Goal: Transaction & Acquisition: Book appointment/travel/reservation

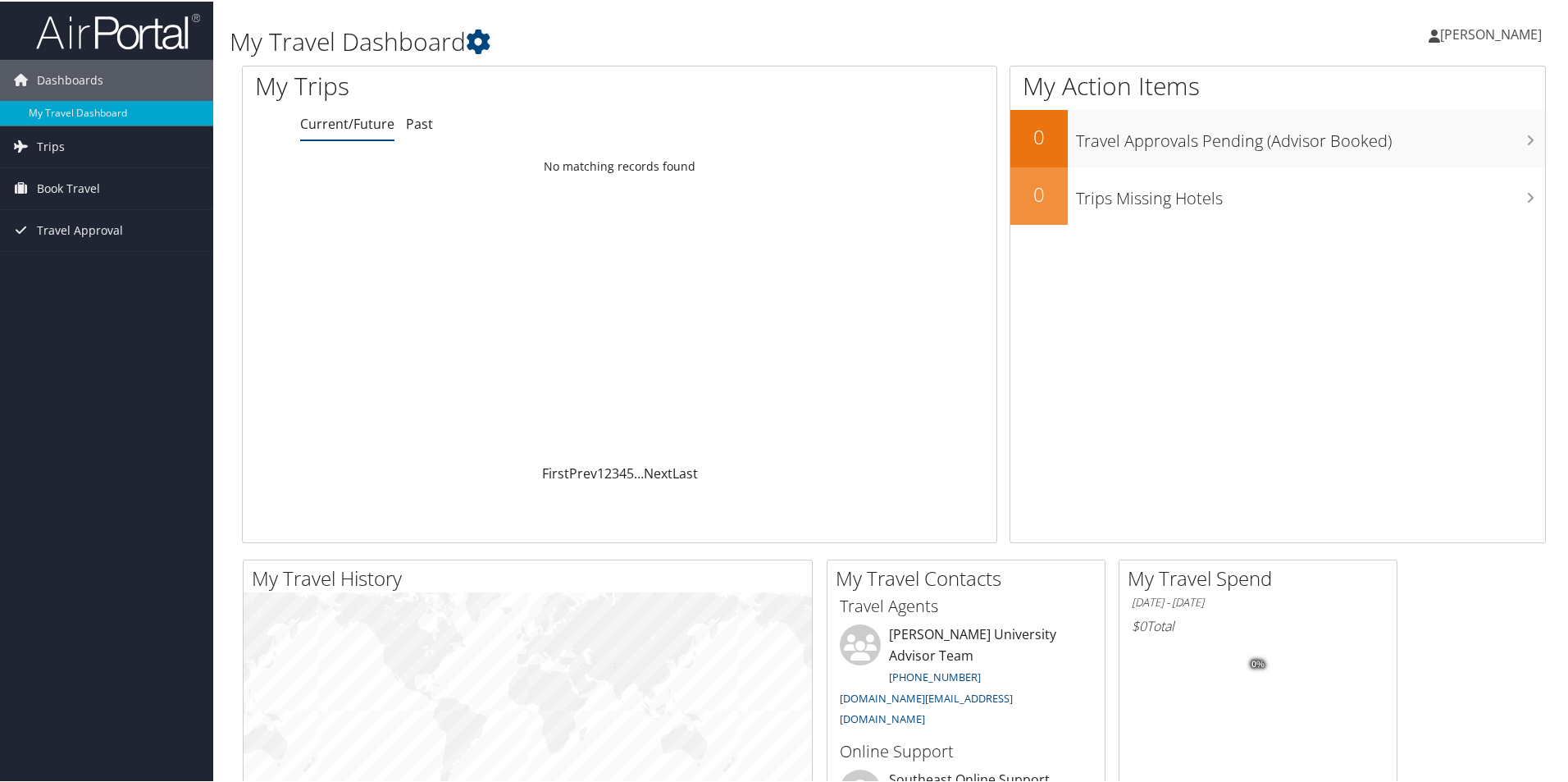
click at [1501, 33] on span "[PERSON_NAME]" at bounding box center [1491, 33] width 102 height 18
click at [1406, 147] on link "View Travel Profile" at bounding box center [1447, 146] width 183 height 28
click at [1485, 19] on link "[PERSON_NAME]" at bounding box center [1494, 33] width 130 height 49
click at [1399, 145] on link "View Travel Profile" at bounding box center [1447, 146] width 183 height 28
click at [1489, 26] on span "[PERSON_NAME]" at bounding box center [1491, 33] width 102 height 18
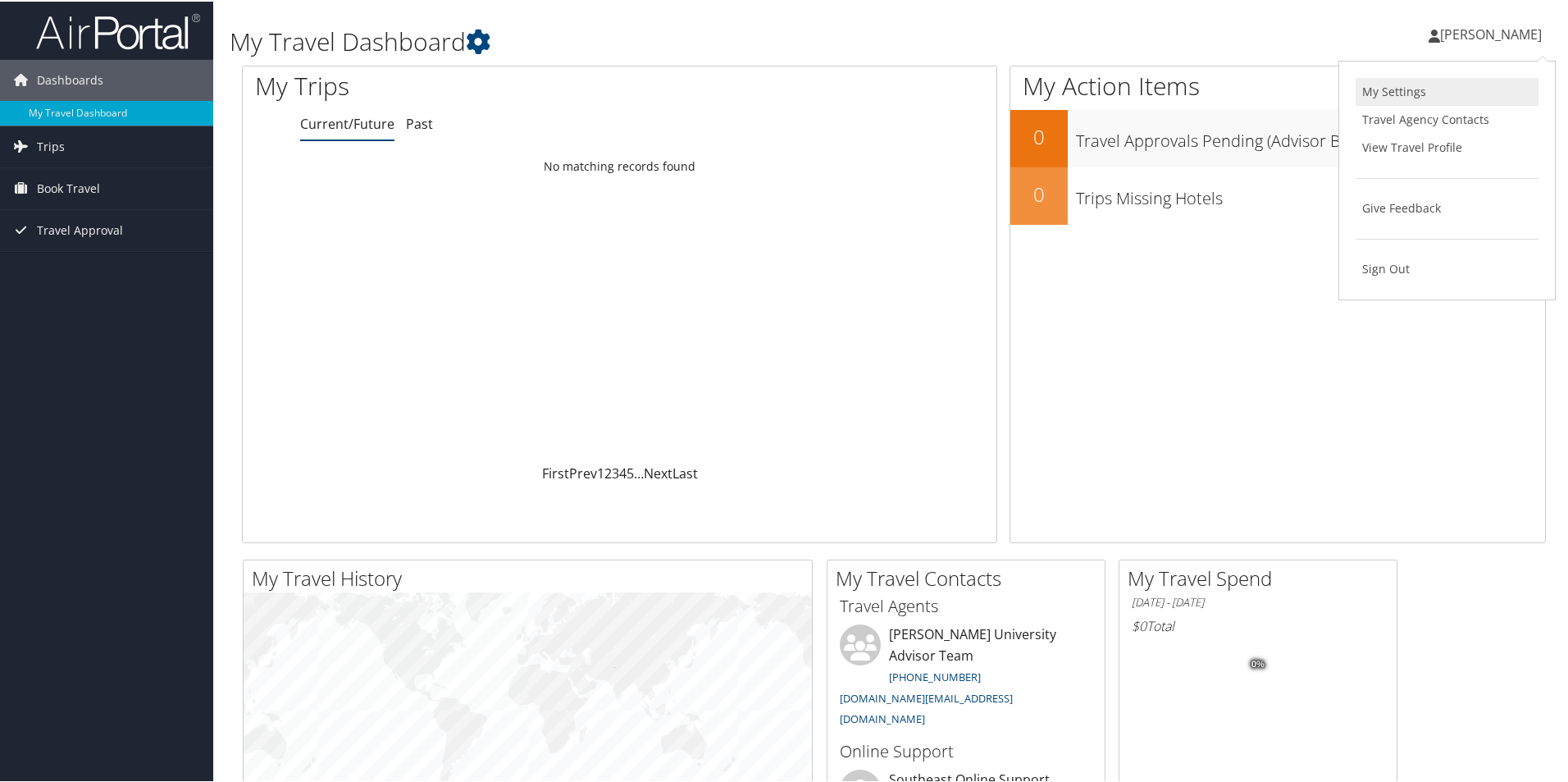
click at [1385, 93] on link "My Settings" at bounding box center [1447, 91] width 183 height 28
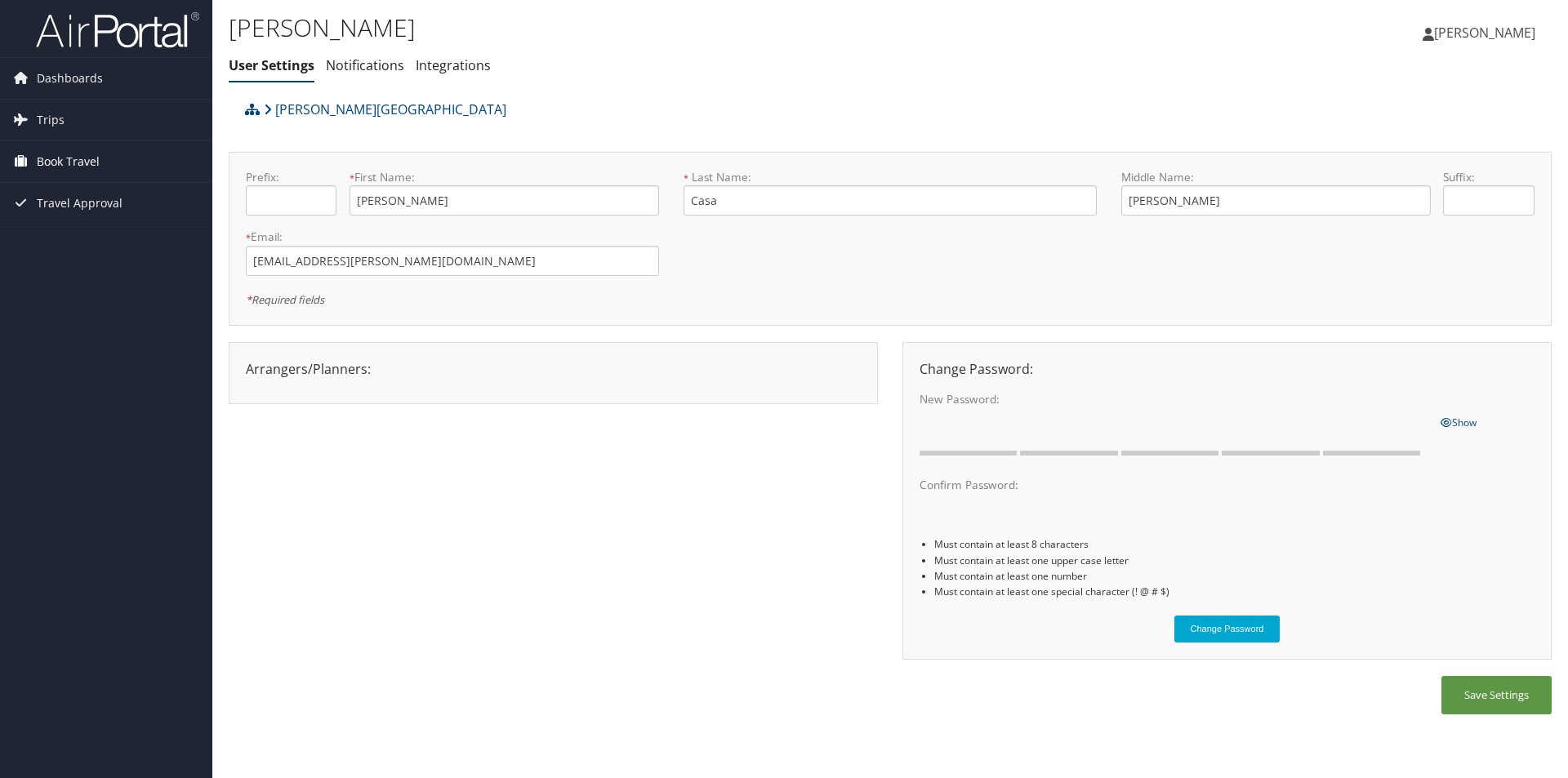
click at [59, 159] on span "Book Travel" at bounding box center [68, 161] width 63 height 41
click at [76, 242] on link "Book/Manage Online Trips" at bounding box center [106, 243] width 212 height 25
click at [69, 196] on link "Agent Booking Request" at bounding box center [106, 194] width 212 height 25
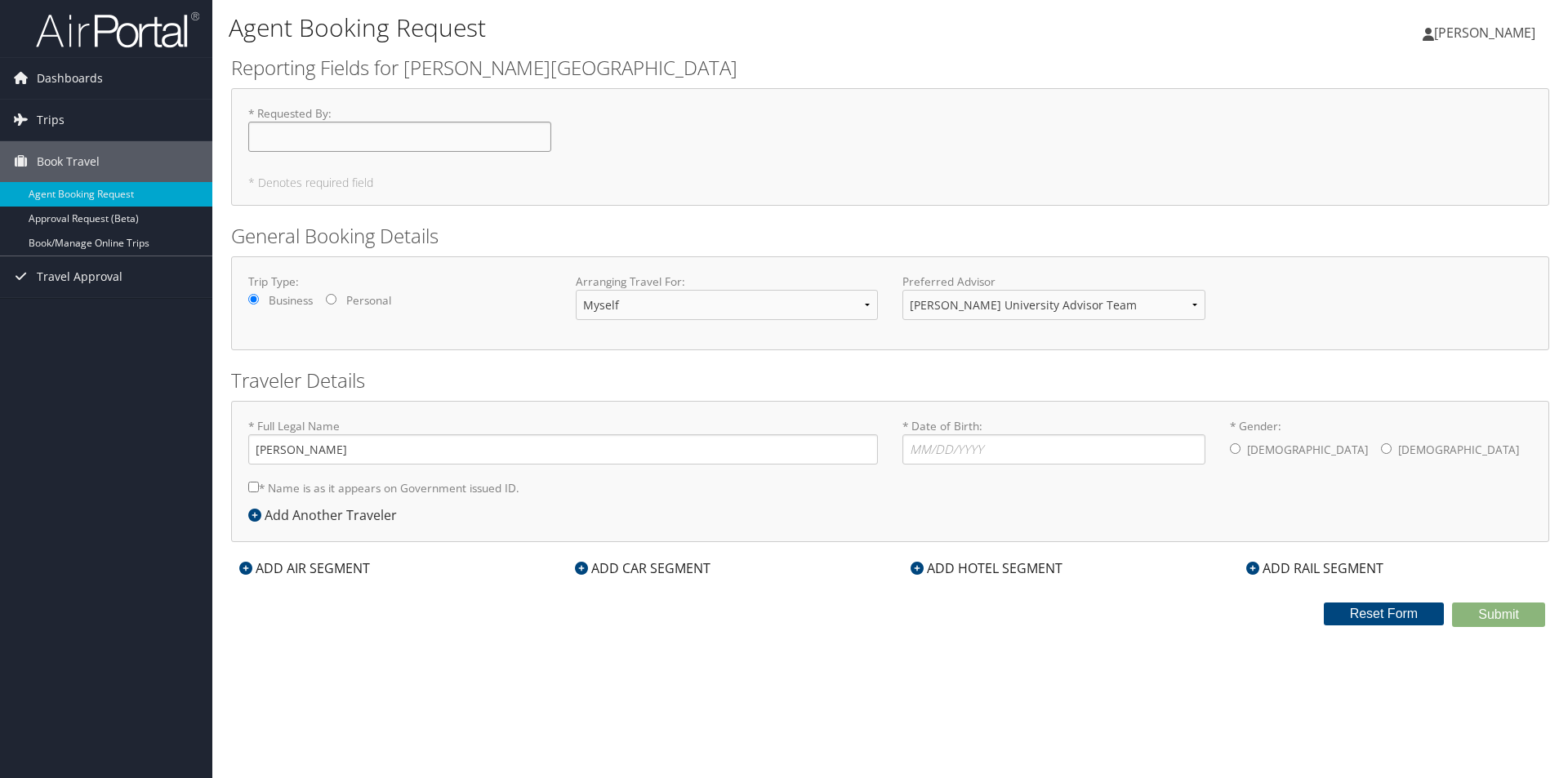
click at [406, 135] on input "* Requested By : Required" at bounding box center [400, 137] width 303 height 30
click at [966, 306] on select "[PERSON_NAME] University Advisor Team" at bounding box center [1054, 305] width 303 height 30
click at [408, 144] on input "* Requested By : Required" at bounding box center [400, 137] width 303 height 30
type input "[PERSON_NAME]"
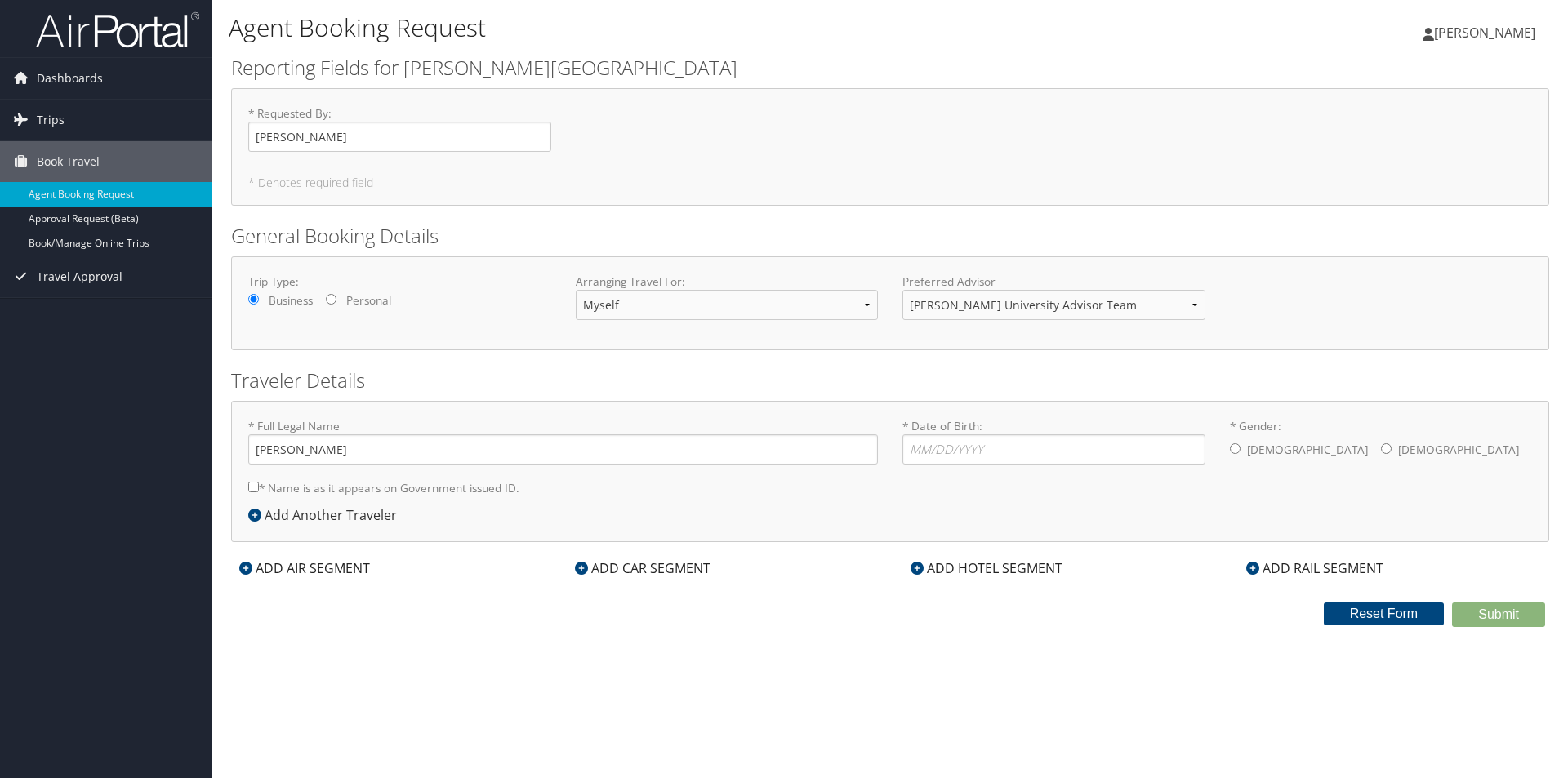
click at [701, 215] on form "Reporting Fields for Troy University * Requested By : Andrew Casa Required * De…" at bounding box center [890, 341] width 1318 height 573
click at [984, 441] on input "* Date of Birth: Invalid Date" at bounding box center [1054, 449] width 303 height 30
type input "06/08/1999"
click at [1241, 447] on div "Male Female" at bounding box center [1381, 450] width 303 height 33
click at [1237, 448] on input "* Gender: Male Female" at bounding box center [1235, 448] width 11 height 11
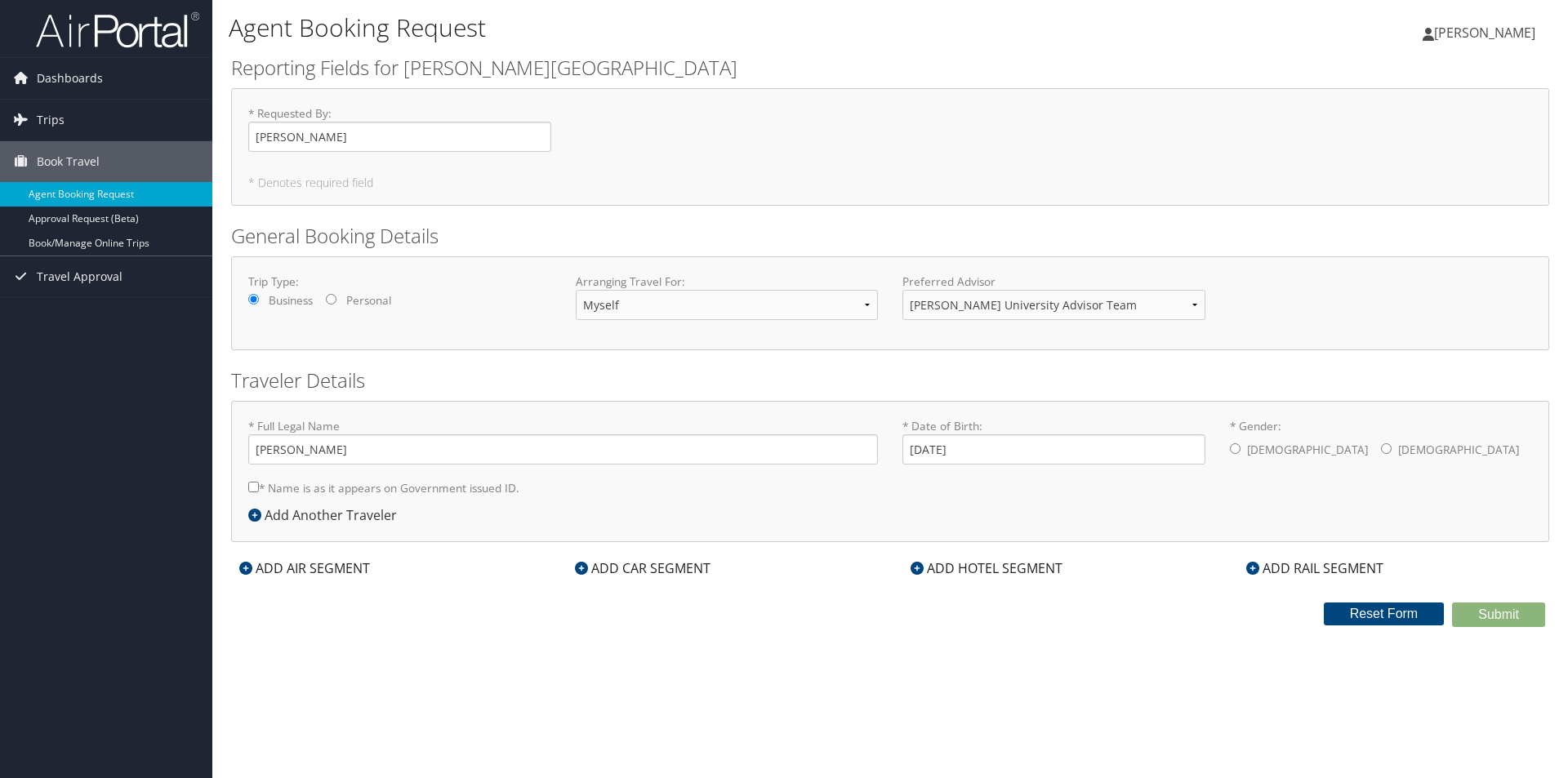
radio input "true"
click at [312, 570] on div "ADD AIR SEGMENT" at bounding box center [304, 568] width 147 height 20
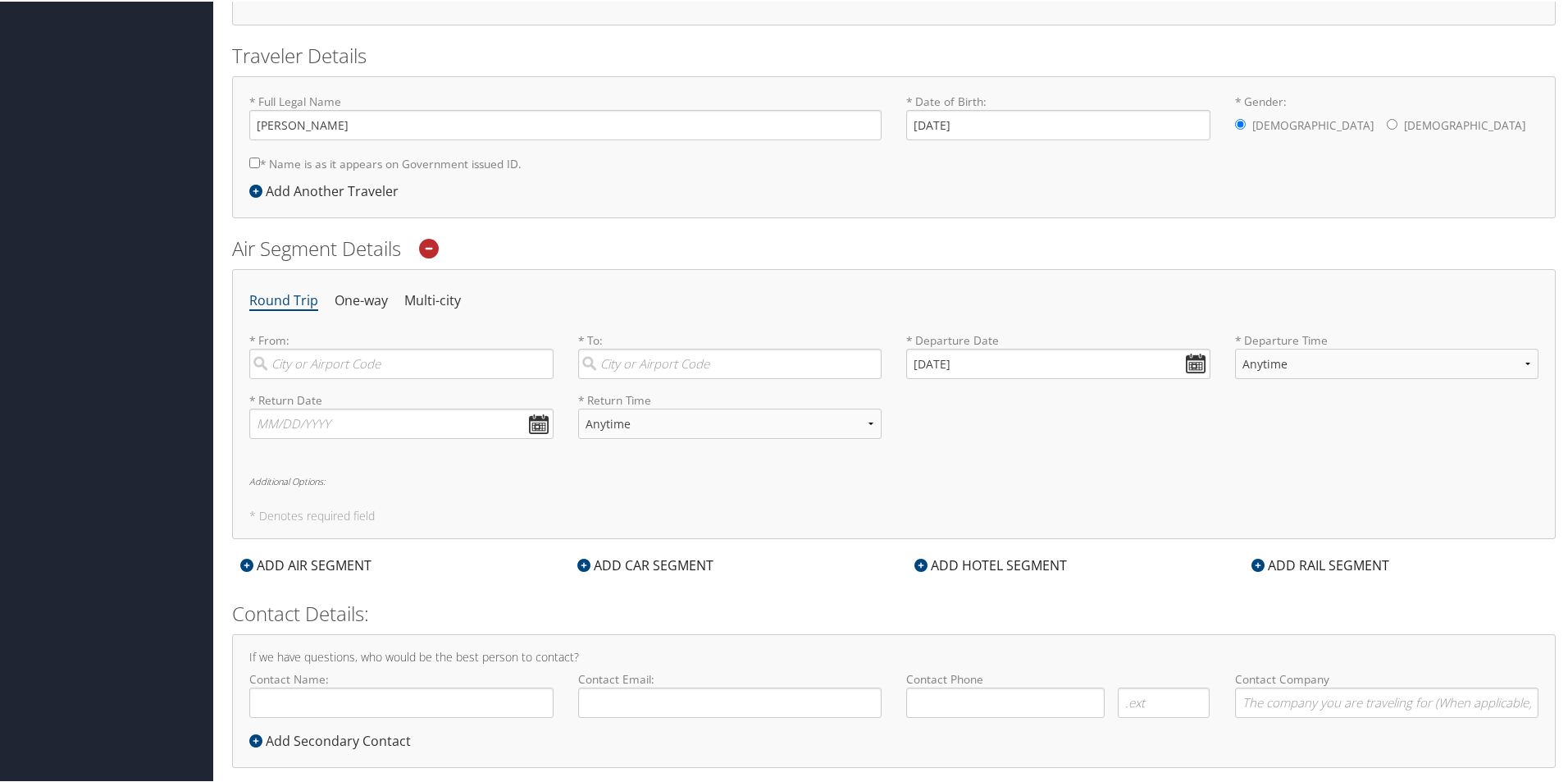
scroll to position [354, 0]
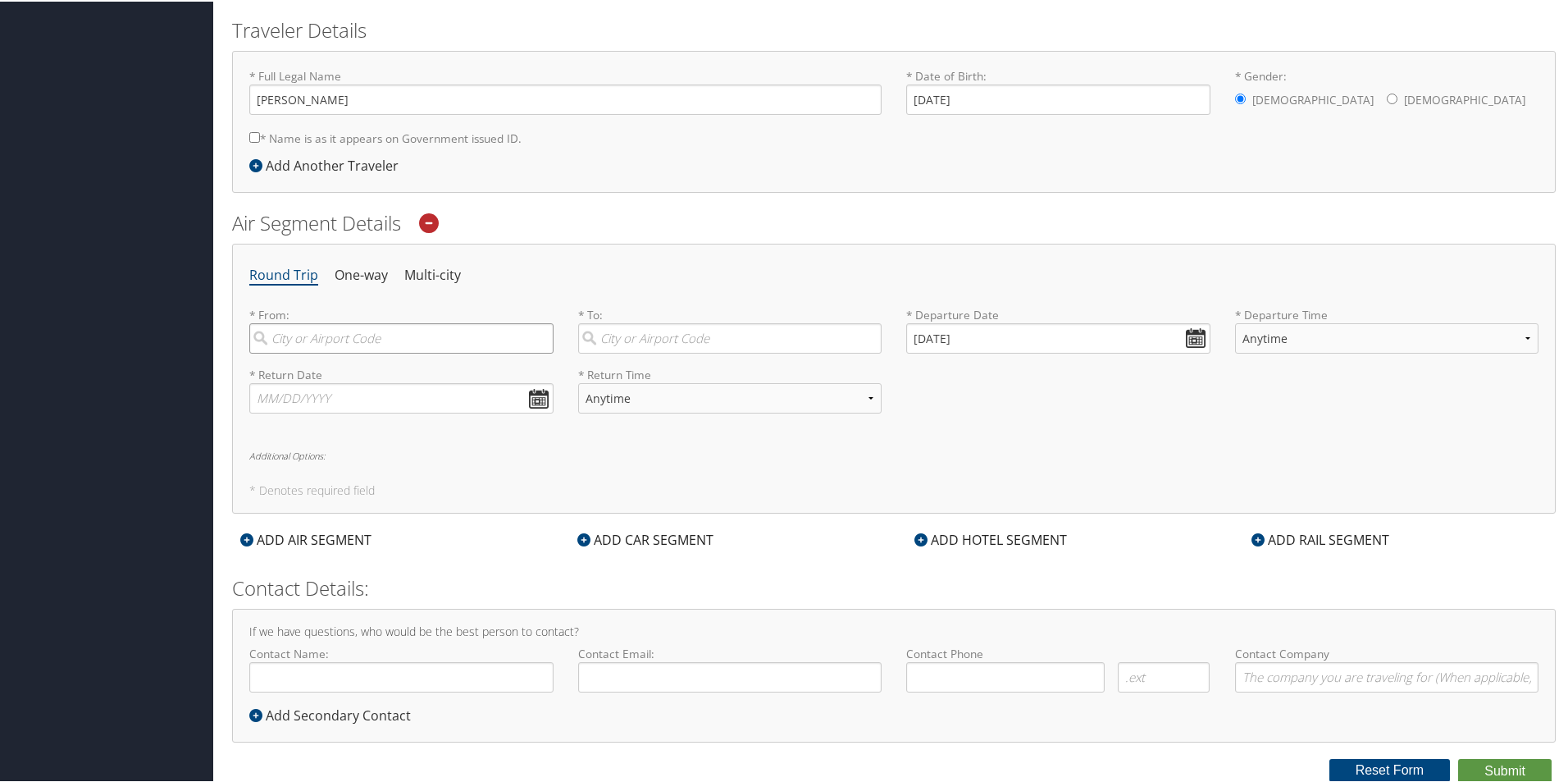
click at [406, 339] on input "search" at bounding box center [401, 337] width 304 height 30
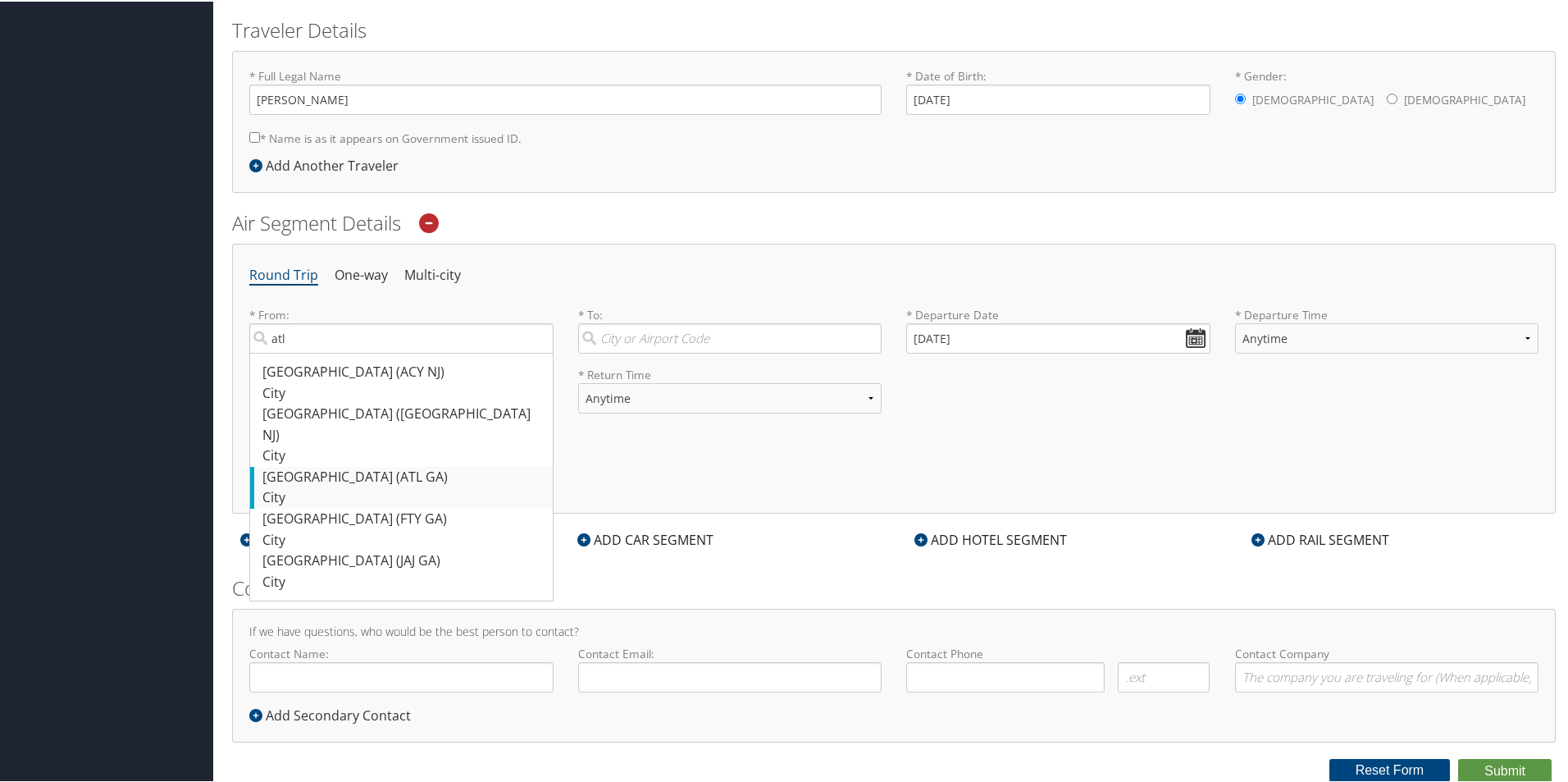
click at [325, 465] on div "Atlanta (ATL GA)" at bounding box center [403, 476] width 282 height 21
click at [325, 352] on input "atl" at bounding box center [401, 337] width 304 height 30
type input "Atlanta (ATL GA)"
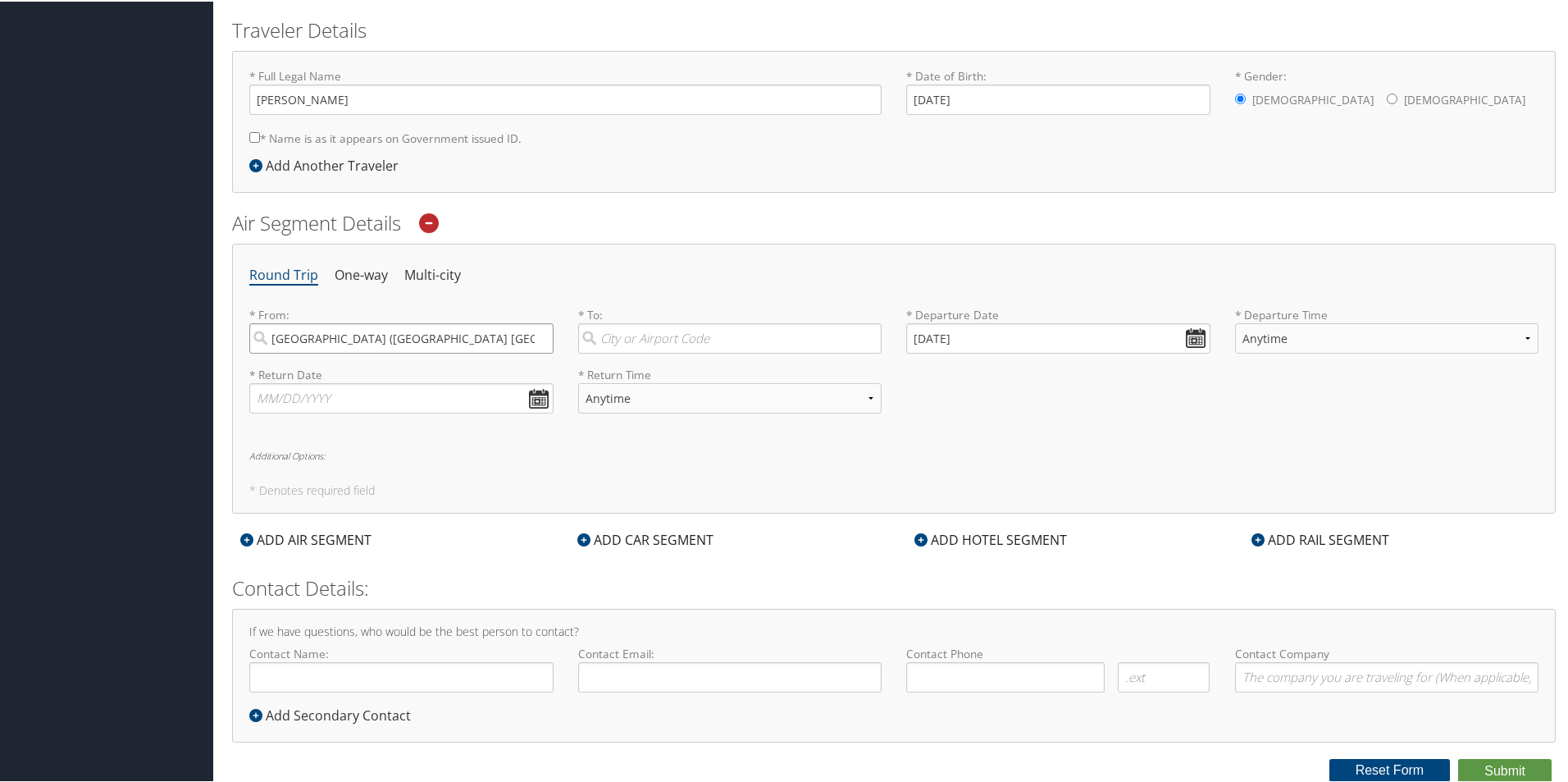
click at [392, 338] on input "Atlanta (ATL GA)" at bounding box center [401, 337] width 304 height 30
click at [693, 336] on input "search" at bounding box center [731, 337] width 304 height 30
click at [686, 375] on div "Dallas (DFW TX)" at bounding box center [732, 381] width 282 height 42
click at [686, 352] on input "dfw" at bounding box center [731, 337] width 304 height 30
type input "Dallas (DFW TX)"
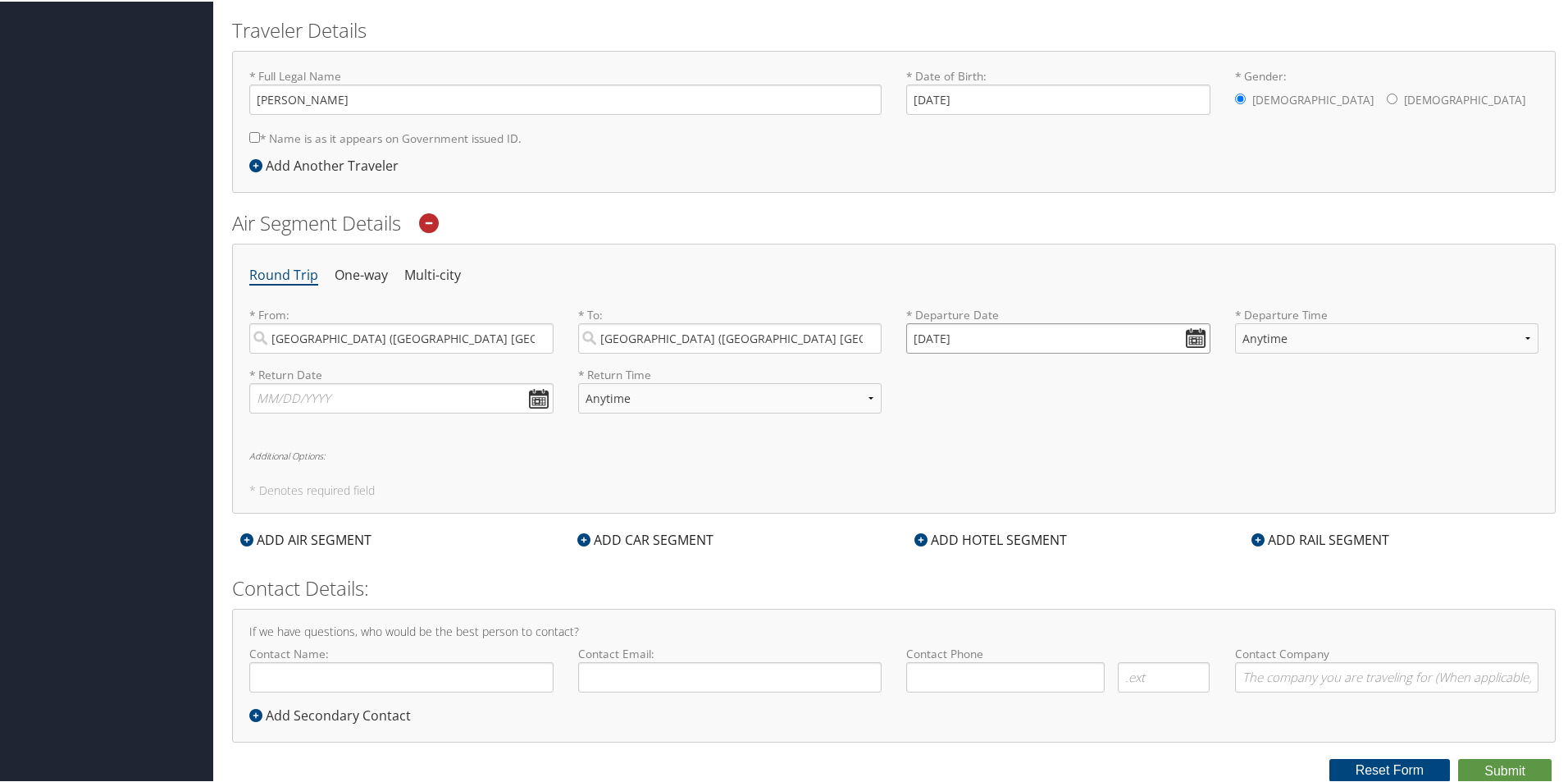
click at [1184, 337] on input "09/09/2025" at bounding box center [1059, 337] width 304 height 30
click at [1073, 377] on th at bounding box center [1068, 375] width 22 height 22
click at [998, 451] on td "8" at bounding box center [996, 446] width 22 height 22
type input "10/08/2025"
click at [1282, 337] on select "Anytime Early Morning (5AM-7AM) Morning (7AM-12PM) Afternoon (12PM-5PM) Evening…" at bounding box center [1387, 337] width 304 height 30
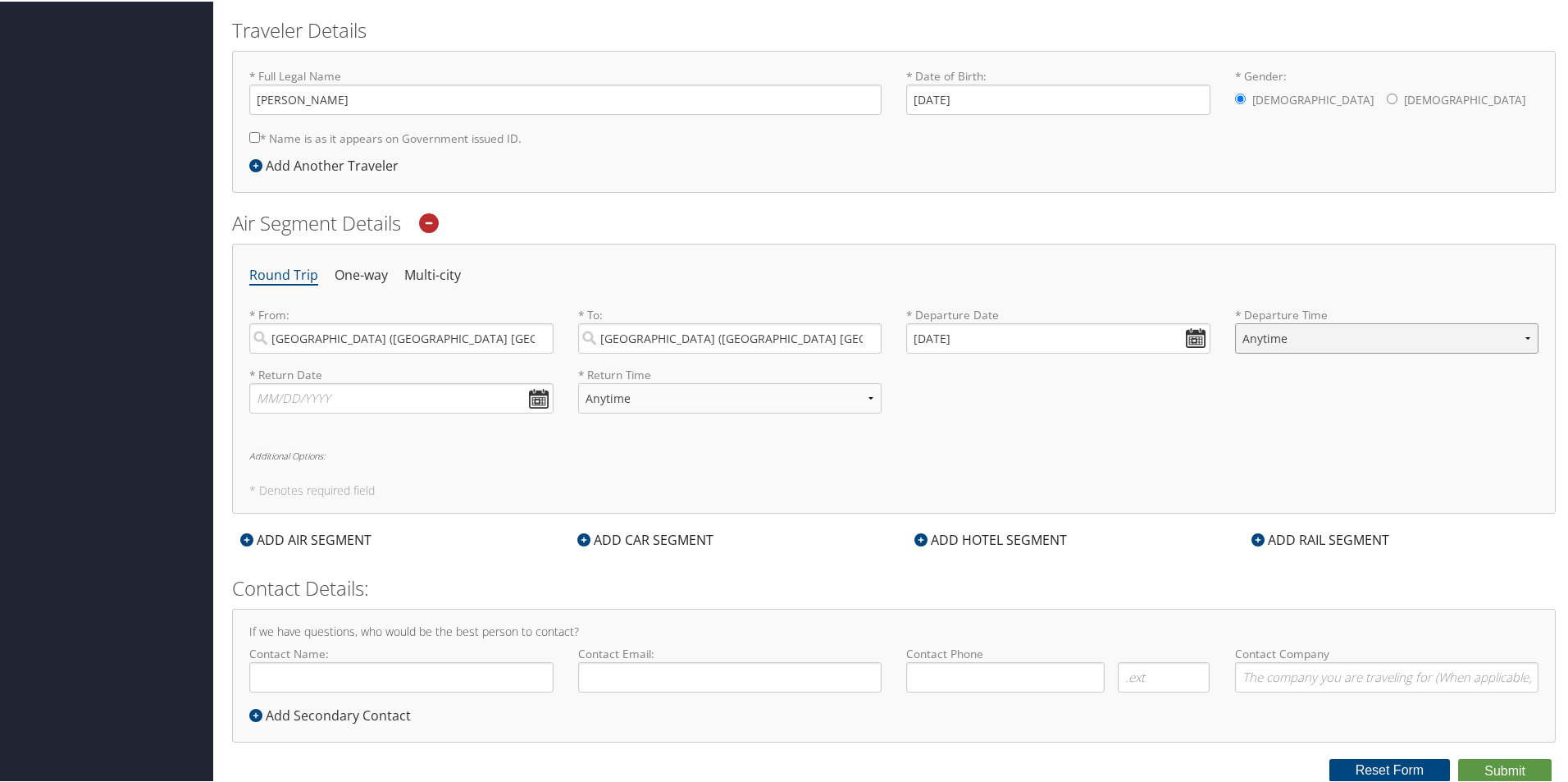
select select "4:00 PM"
click at [1235, 322] on select "Anytime Early Morning (5AM-7AM) Morning (7AM-12PM) Afternoon (12PM-5PM) Evening…" at bounding box center [1387, 337] width 304 height 30
click at [540, 396] on input "text" at bounding box center [401, 397] width 304 height 30
click at [373, 277] on li "One-way" at bounding box center [361, 274] width 53 height 30
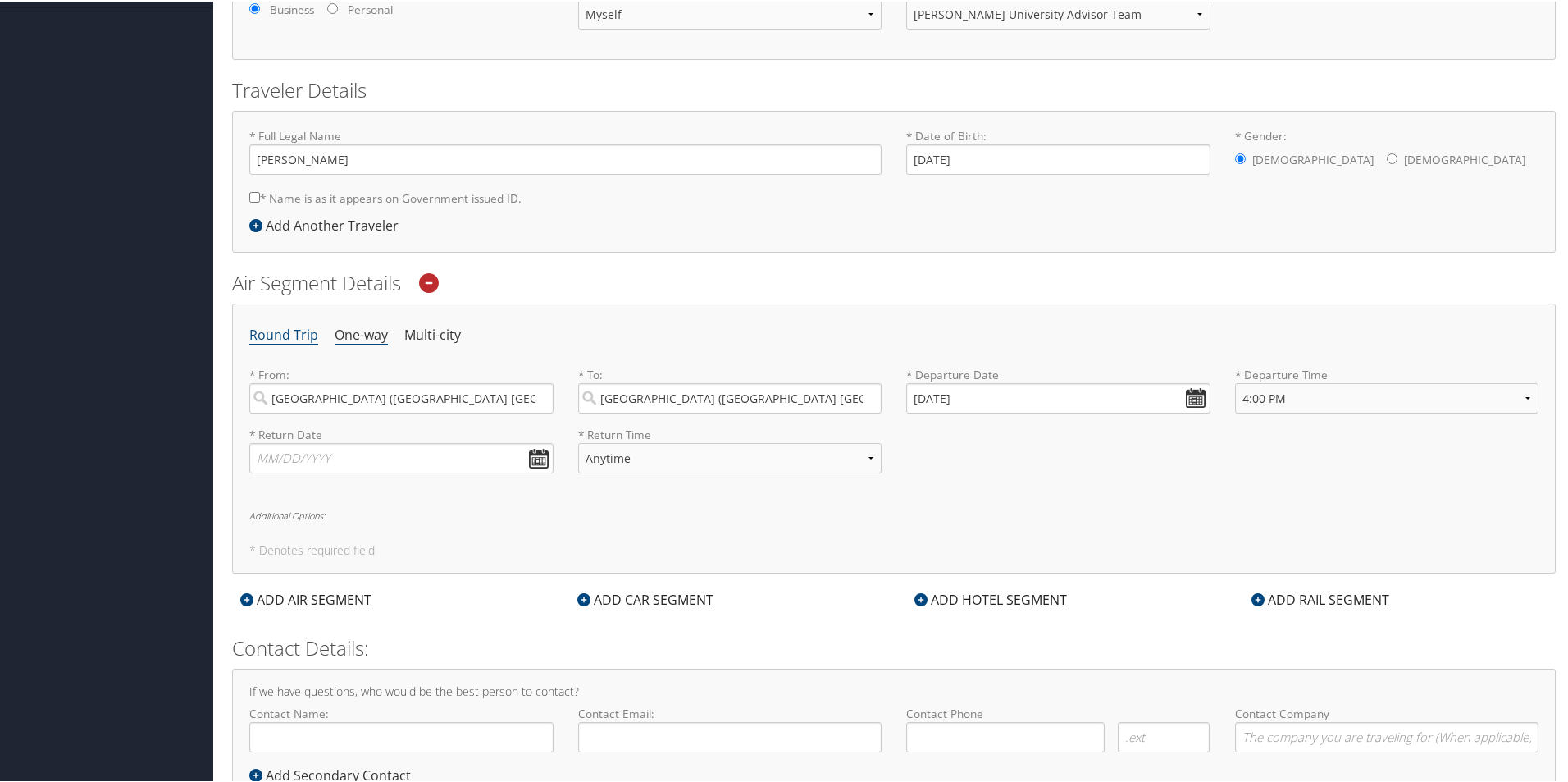
select select "4:00 PM"
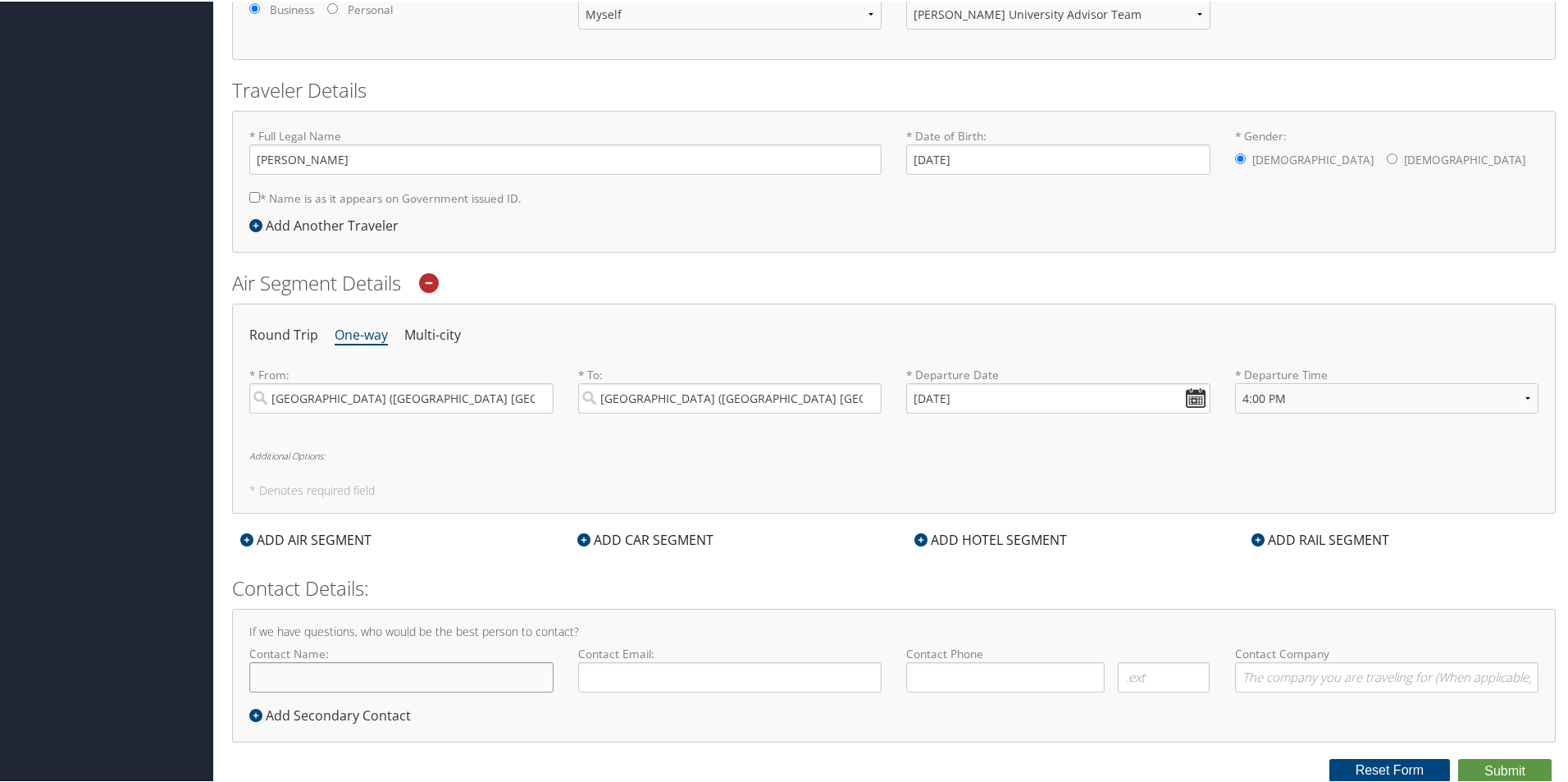
click at [375, 681] on input "Contact Name:" at bounding box center [401, 675] width 304 height 30
type input "[PERSON_NAME]"
type input "acasa@troy.edu"
type input "( ) -"
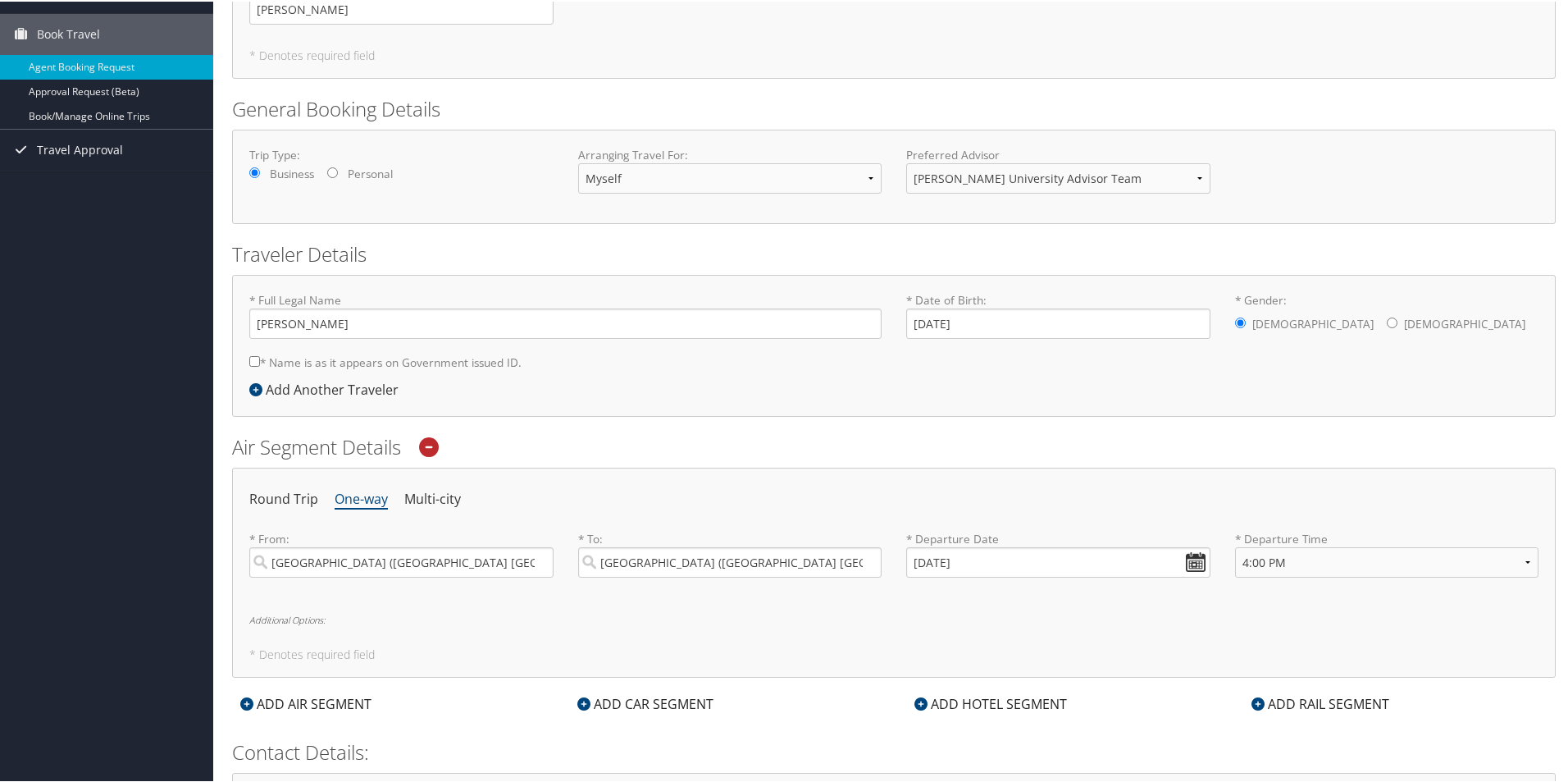
scroll to position [0, 0]
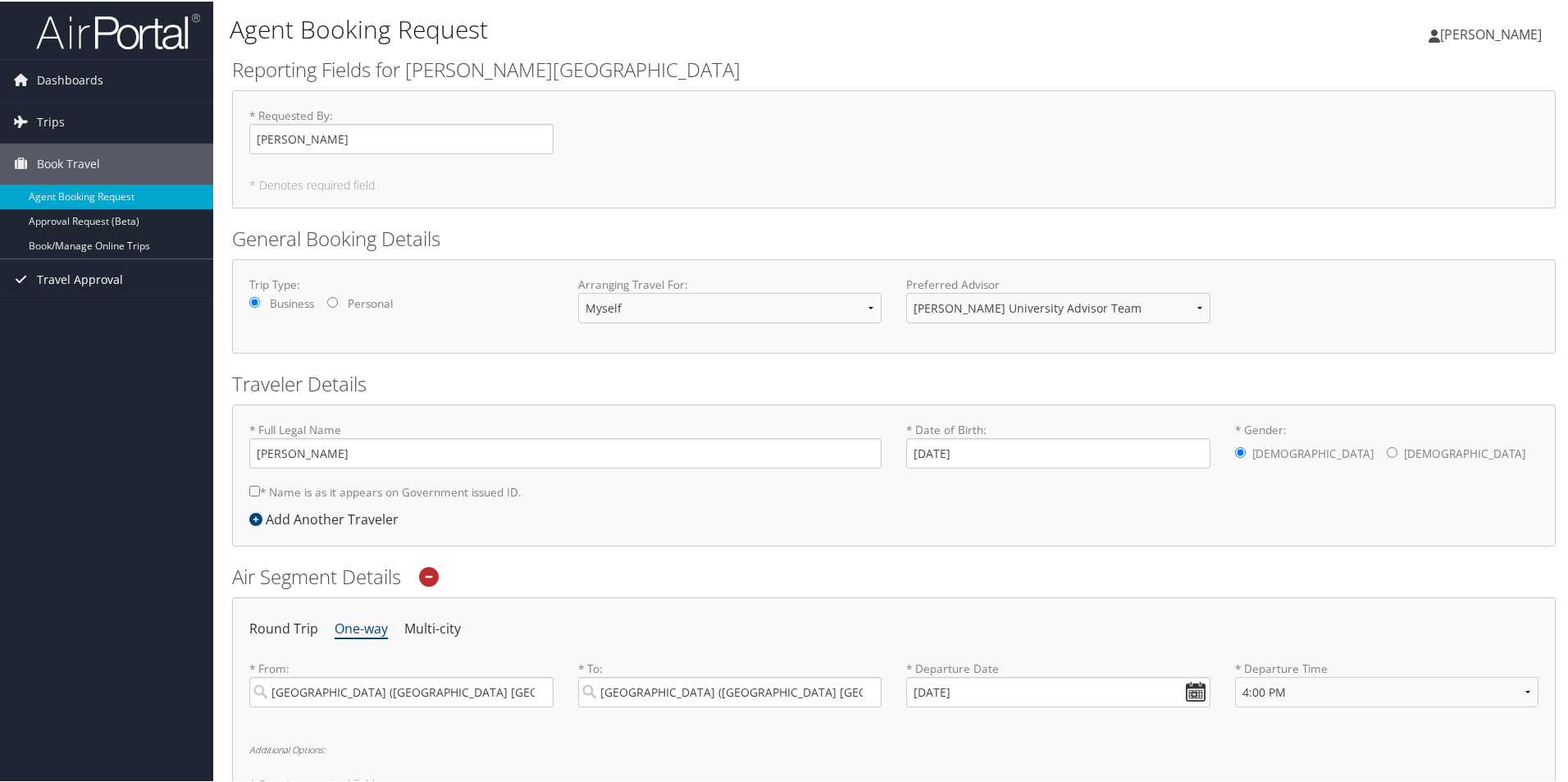
click at [87, 276] on span "Travel Approval" at bounding box center [80, 278] width 86 height 41
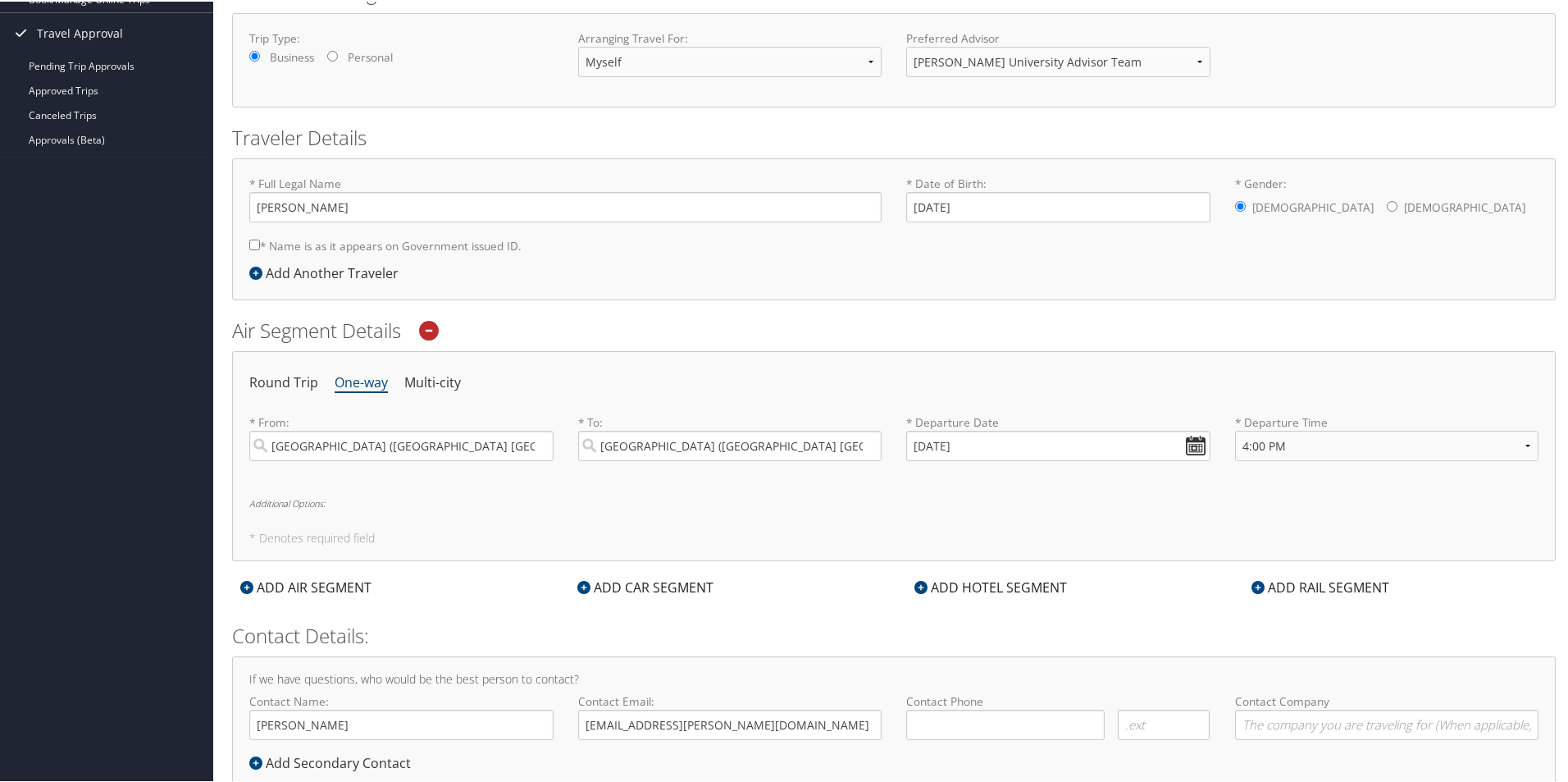
scroll to position [294, 0]
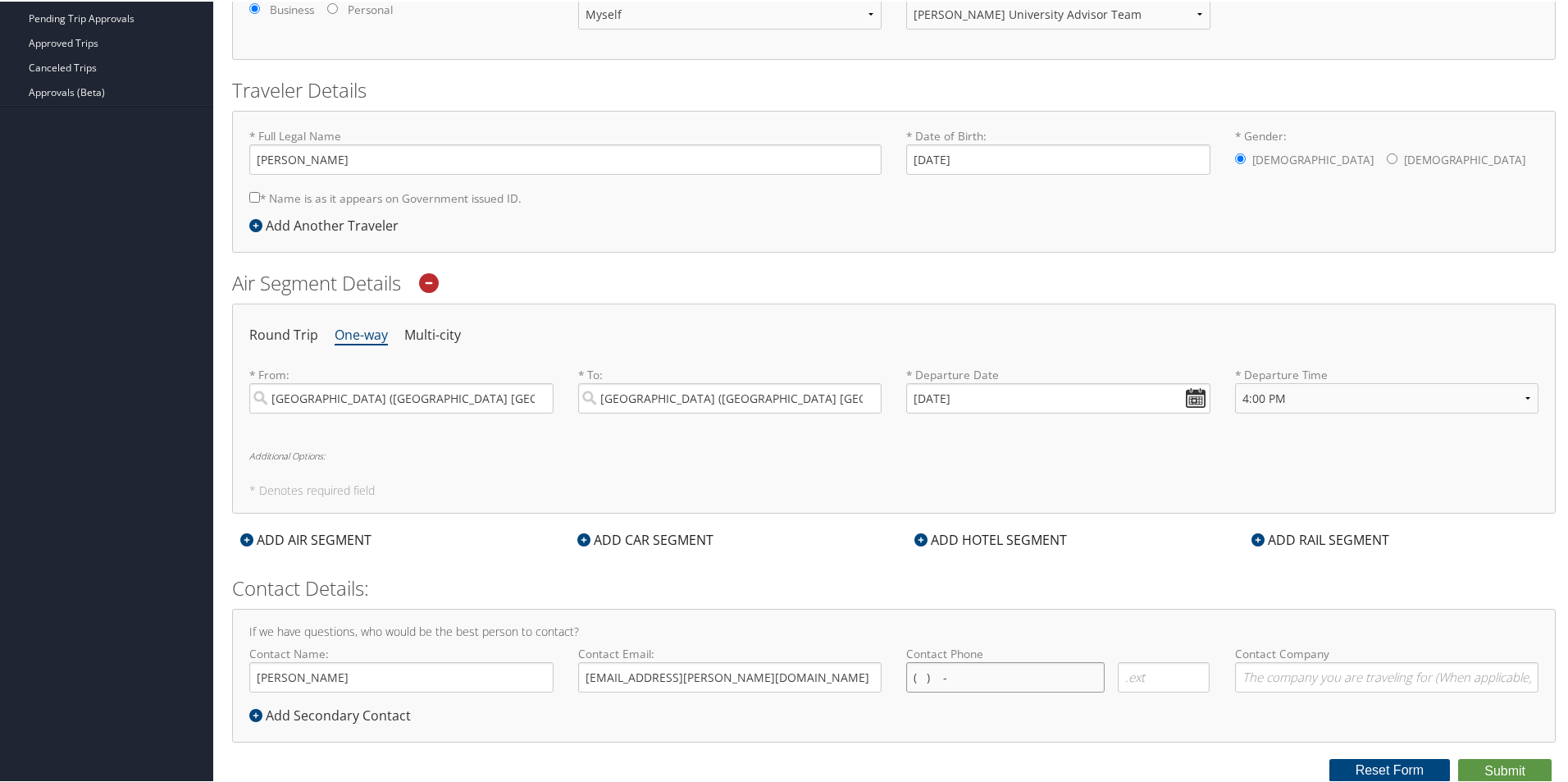
click at [931, 671] on input "( ) -" at bounding box center [1005, 675] width 198 height 30
type input "(216) 406-1626"
click at [1318, 669] on input "Contact Company" at bounding box center [1387, 675] width 304 height 30
type input "Troy University Football"
click at [1213, 616] on div "If we have questions, who would be the best person to contact? Contact Name: An…" at bounding box center [893, 674] width 1324 height 133
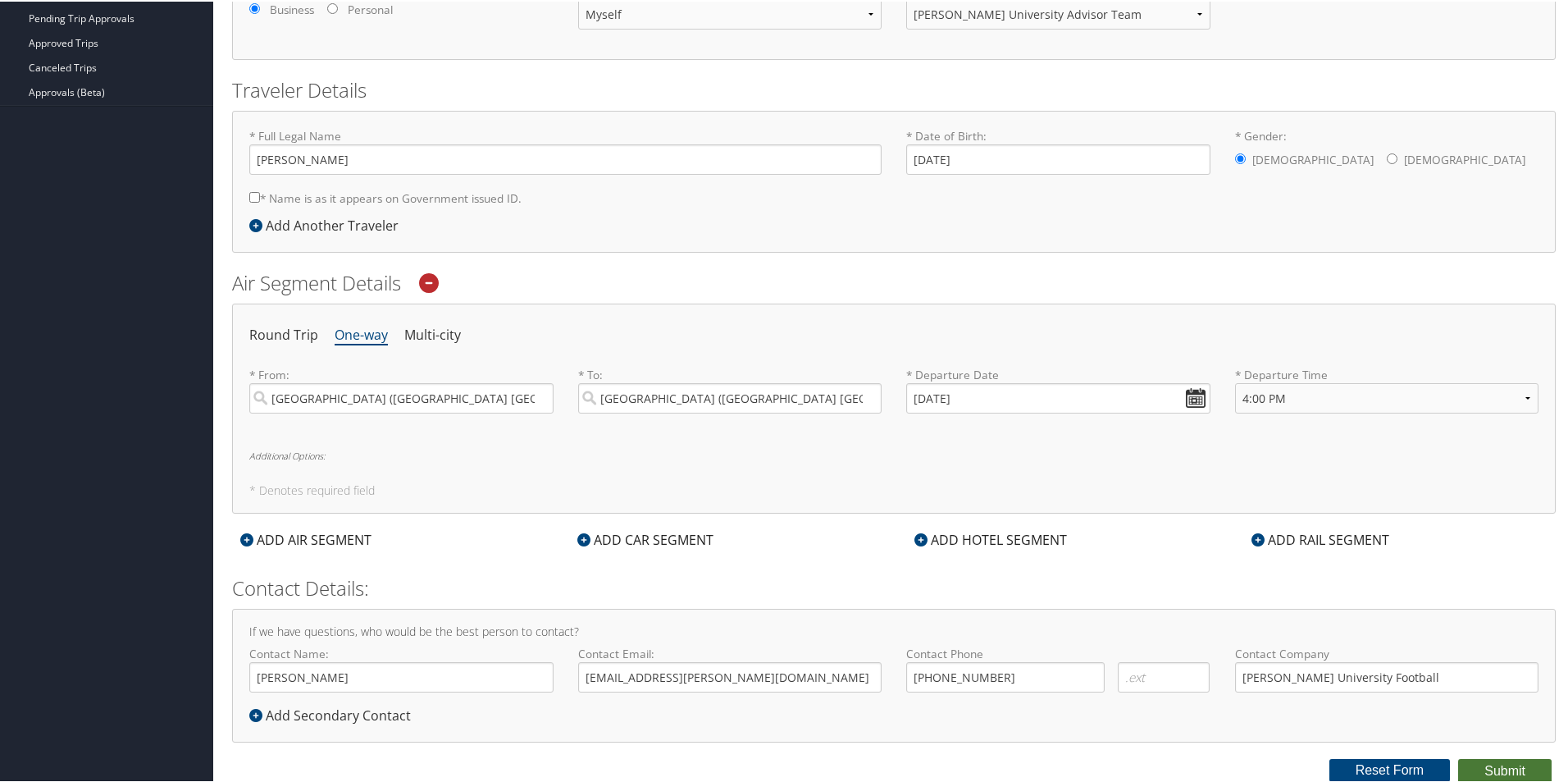
click at [1495, 771] on button "Submit" at bounding box center [1505, 770] width 94 height 25
click at [259, 198] on input "* Name is as it appears on Government issued ID." at bounding box center [254, 195] width 11 height 11
checkbox input "true"
click at [1495, 769] on button "Submit" at bounding box center [1505, 770] width 94 height 25
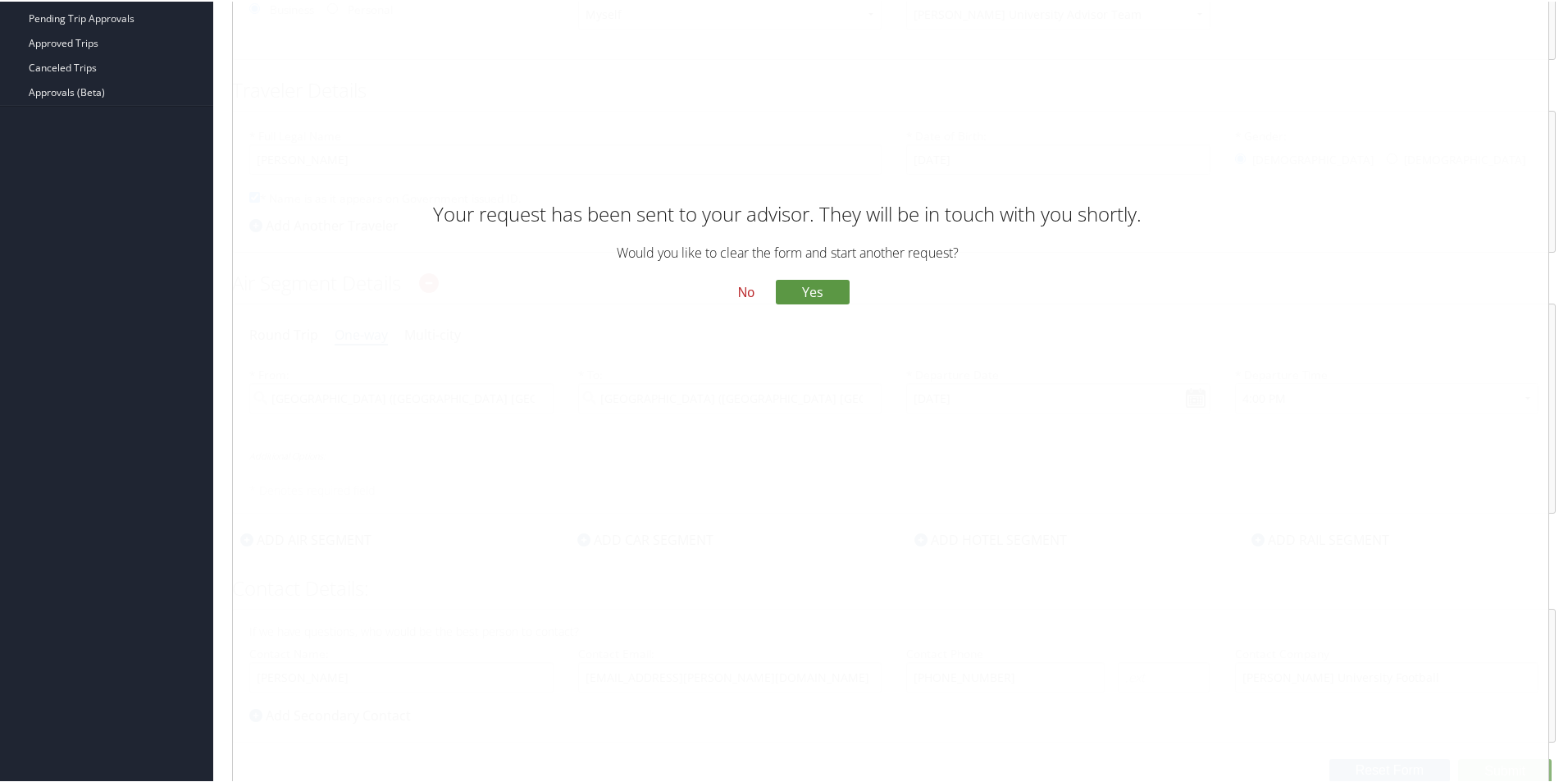
click at [735, 289] on button "No" at bounding box center [746, 291] width 43 height 28
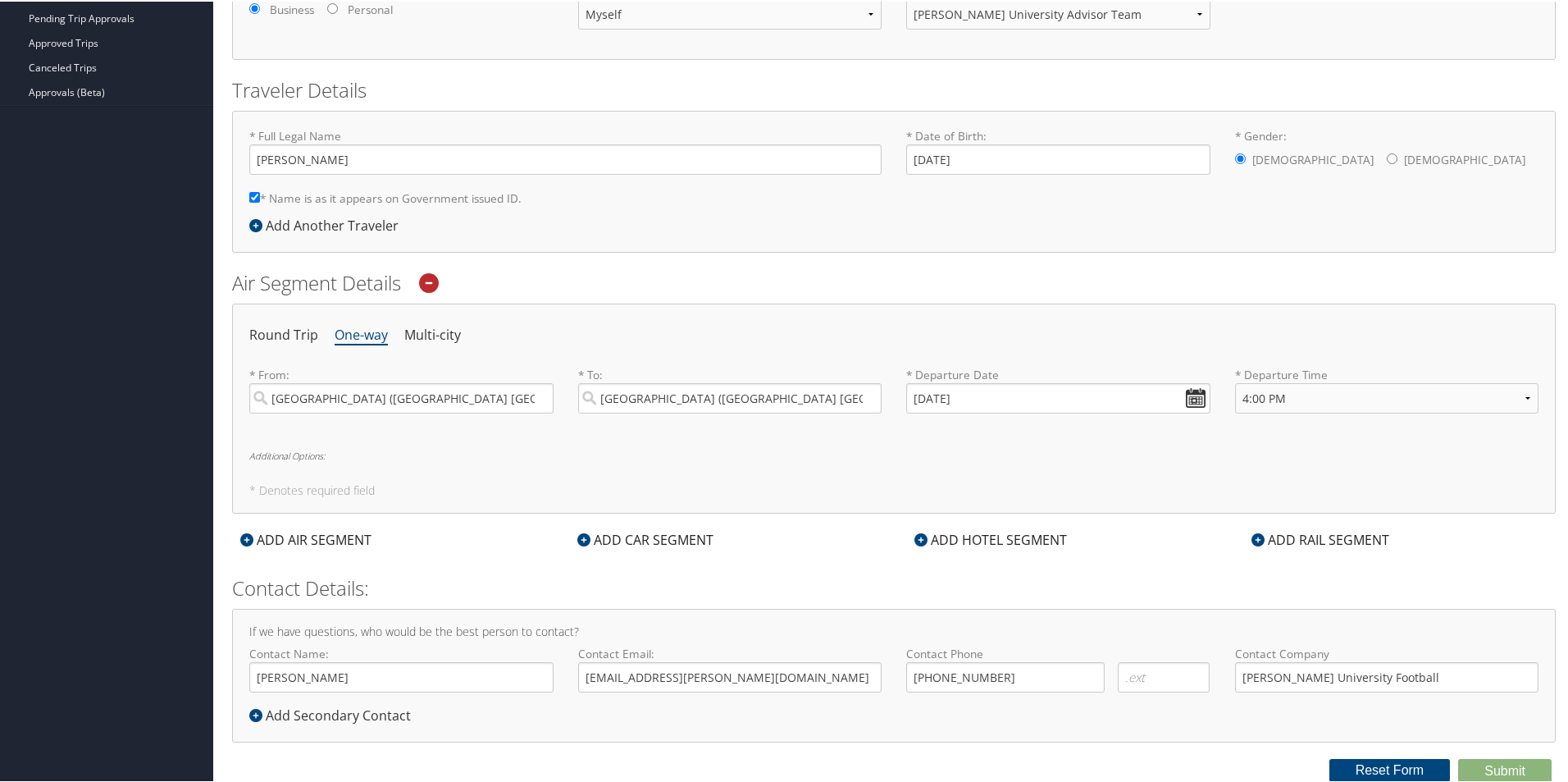
scroll to position [0, 0]
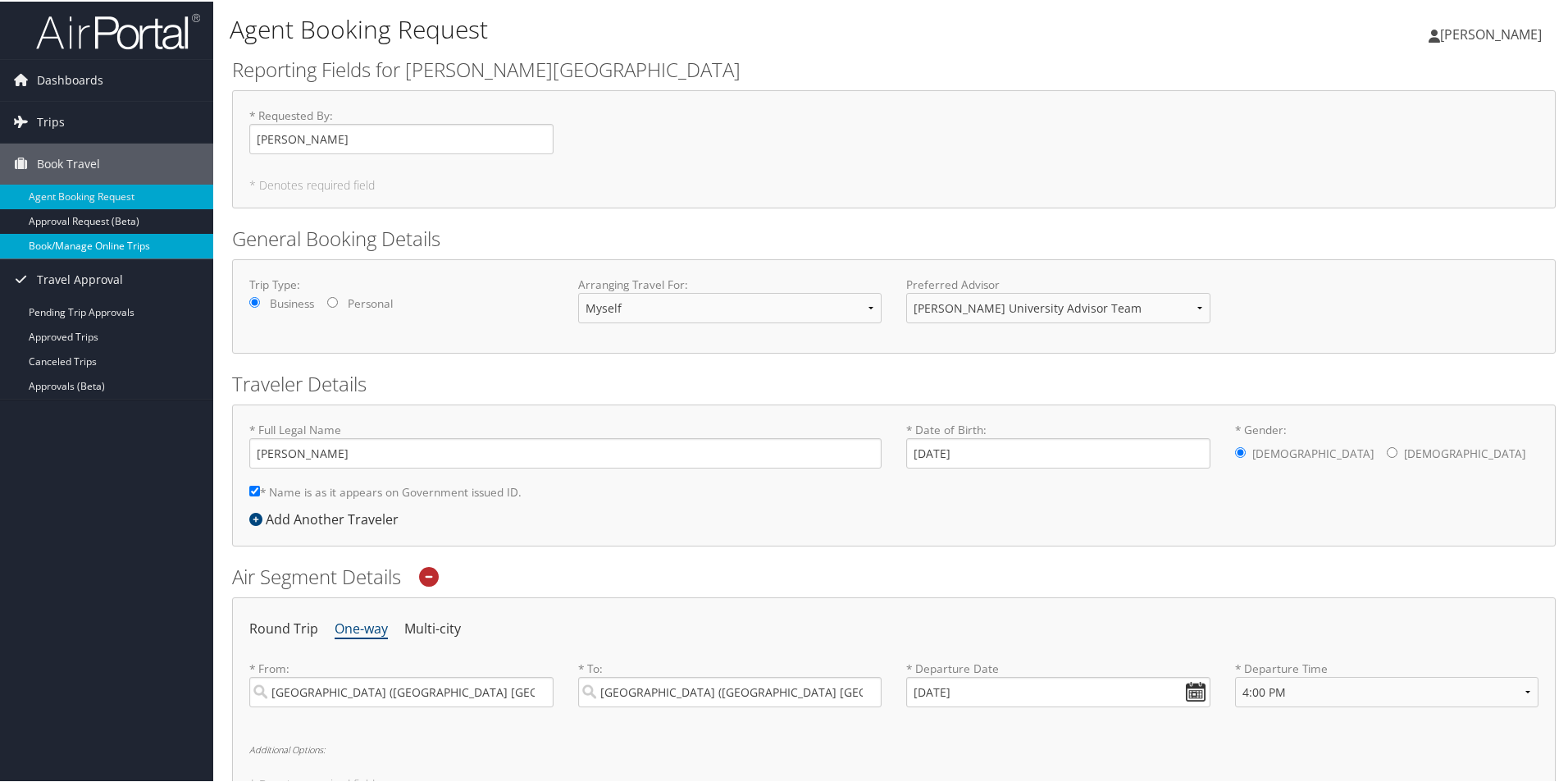
click at [114, 246] on link "Book/Manage Online Trips" at bounding box center [106, 244] width 213 height 25
click at [69, 81] on span "Dashboards" at bounding box center [70, 79] width 67 height 41
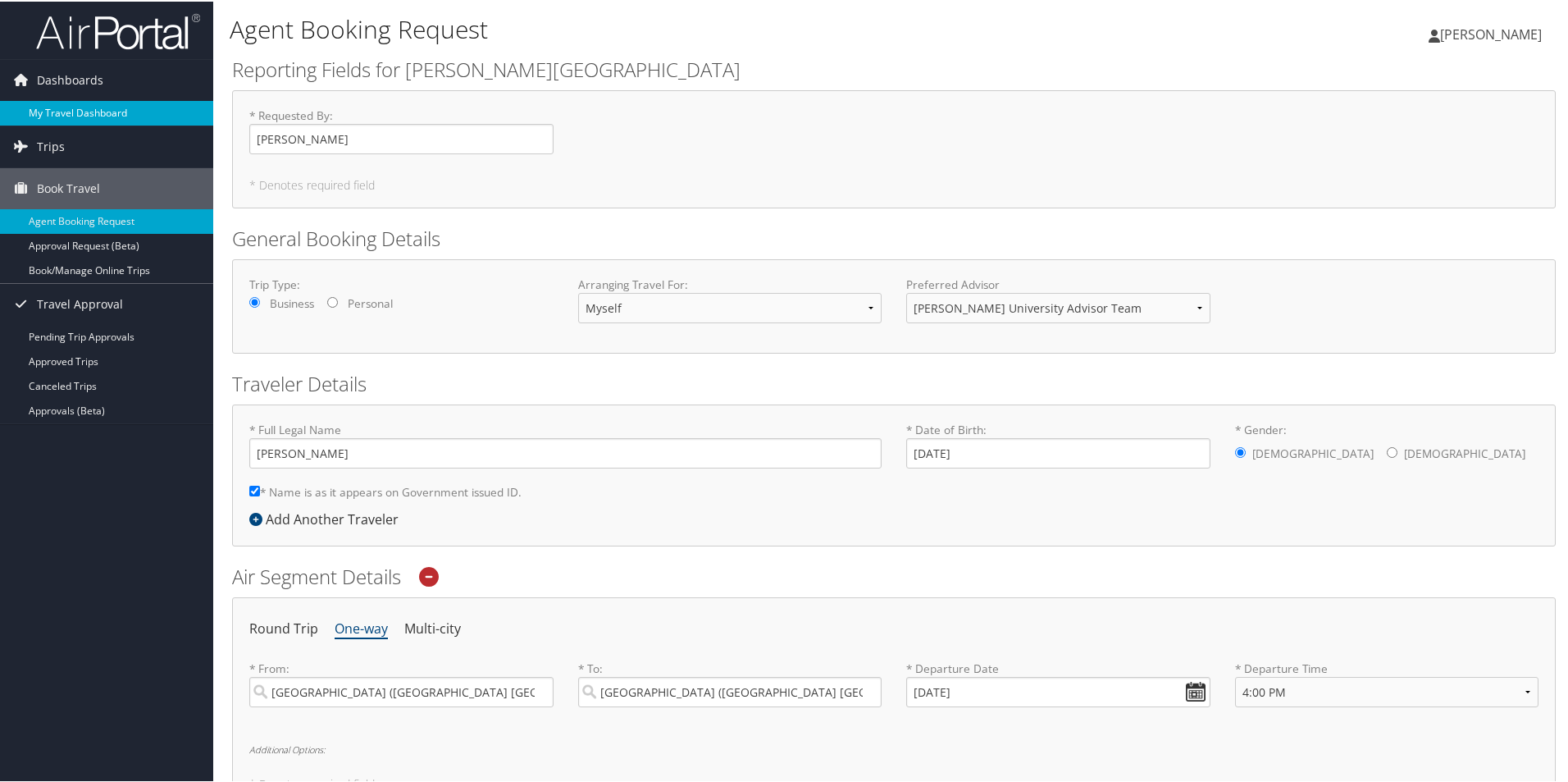
click at [78, 123] on link "My Travel Dashboard" at bounding box center [106, 112] width 213 height 25
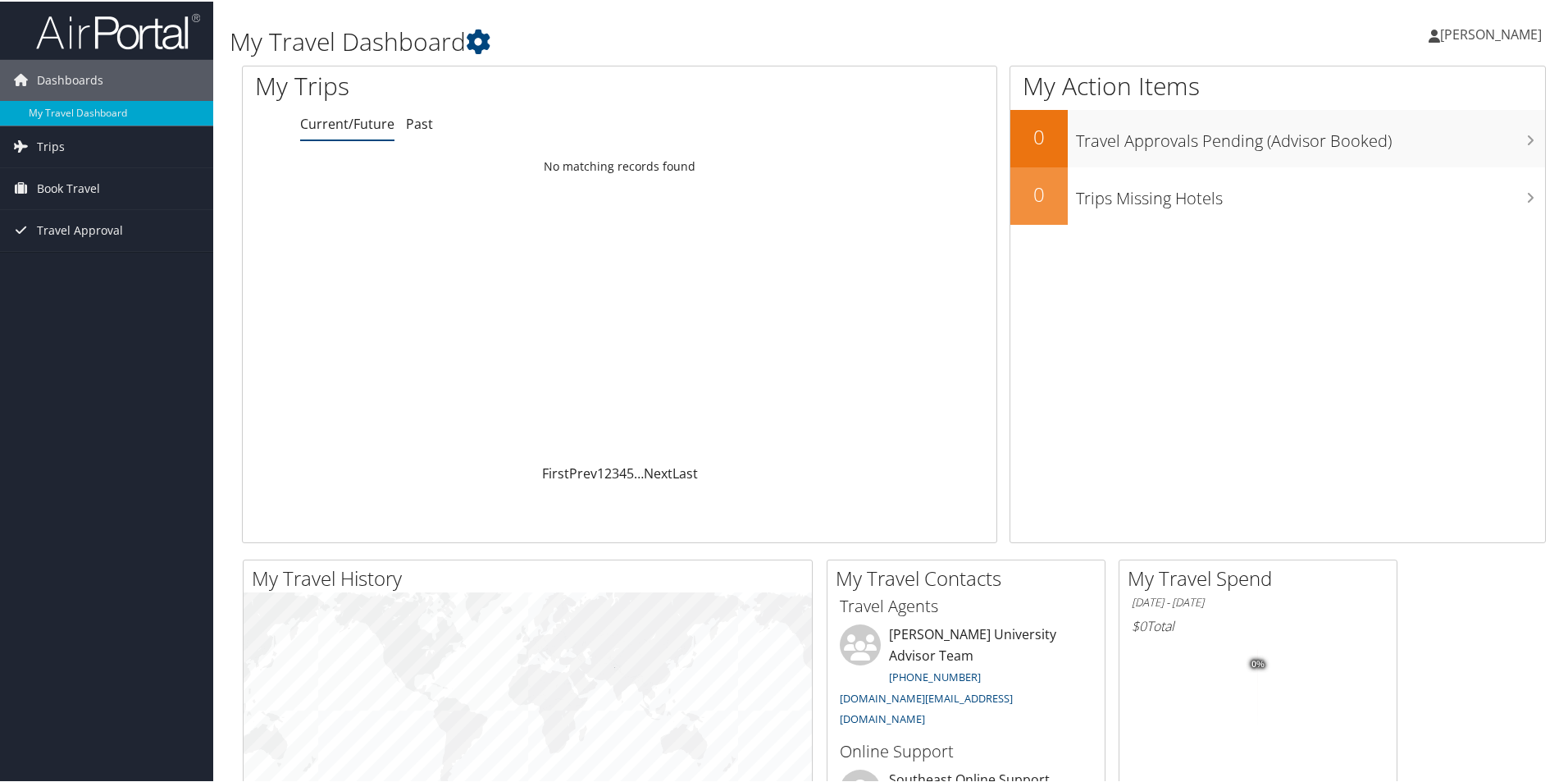
click at [1509, 31] on span "[PERSON_NAME]" at bounding box center [1491, 33] width 102 height 18
click at [1368, 50] on div "[PERSON_NAME] [PERSON_NAME] My Settings Travel Agency Contacts View Travel Prof…" at bounding box center [1312, 40] width 525 height 63
click at [1473, 37] on span "[PERSON_NAME]" at bounding box center [1491, 33] width 102 height 18
click at [1407, 148] on link "View Travel Profile" at bounding box center [1447, 146] width 183 height 28
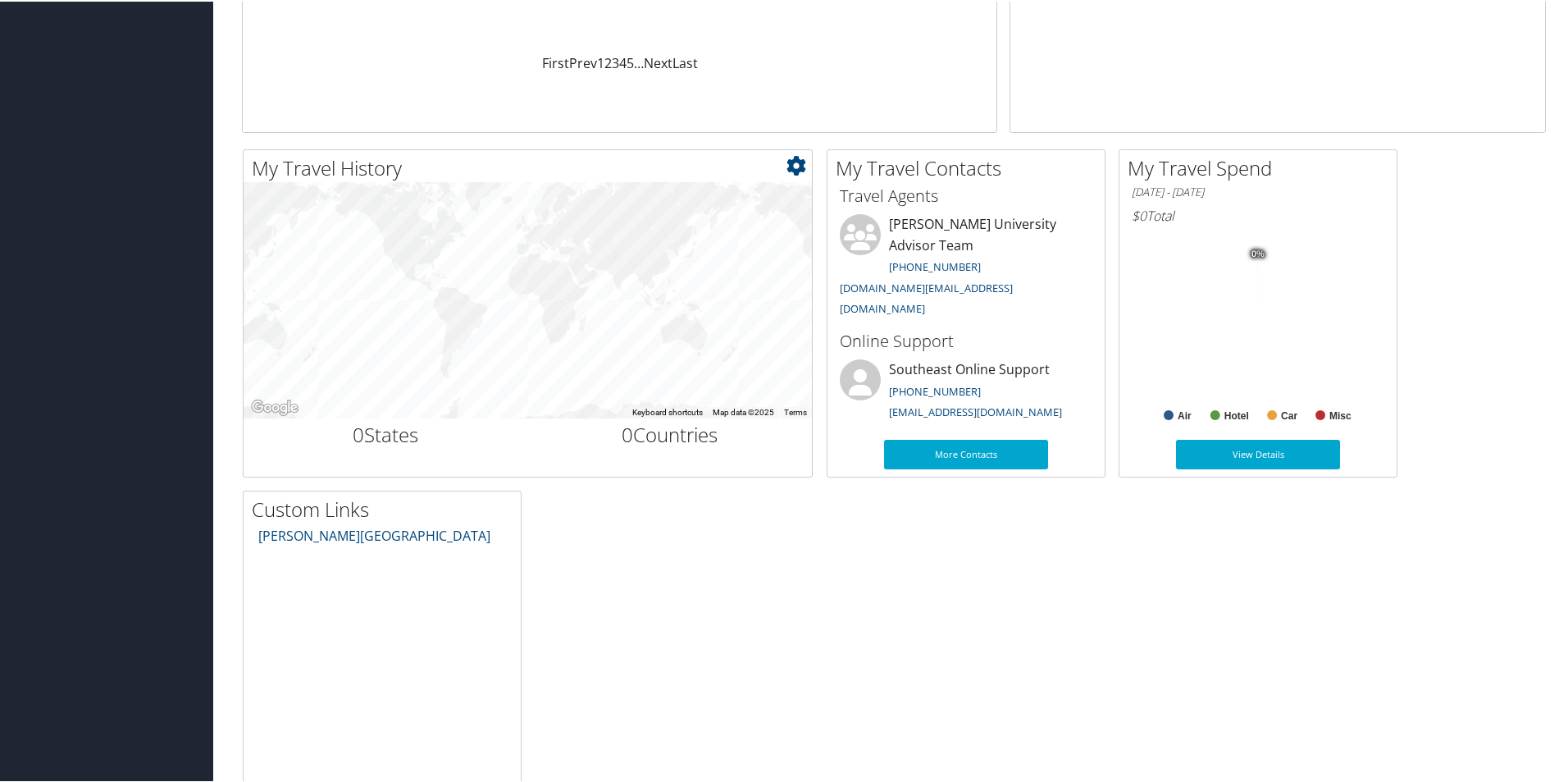
scroll to position [460, 0]
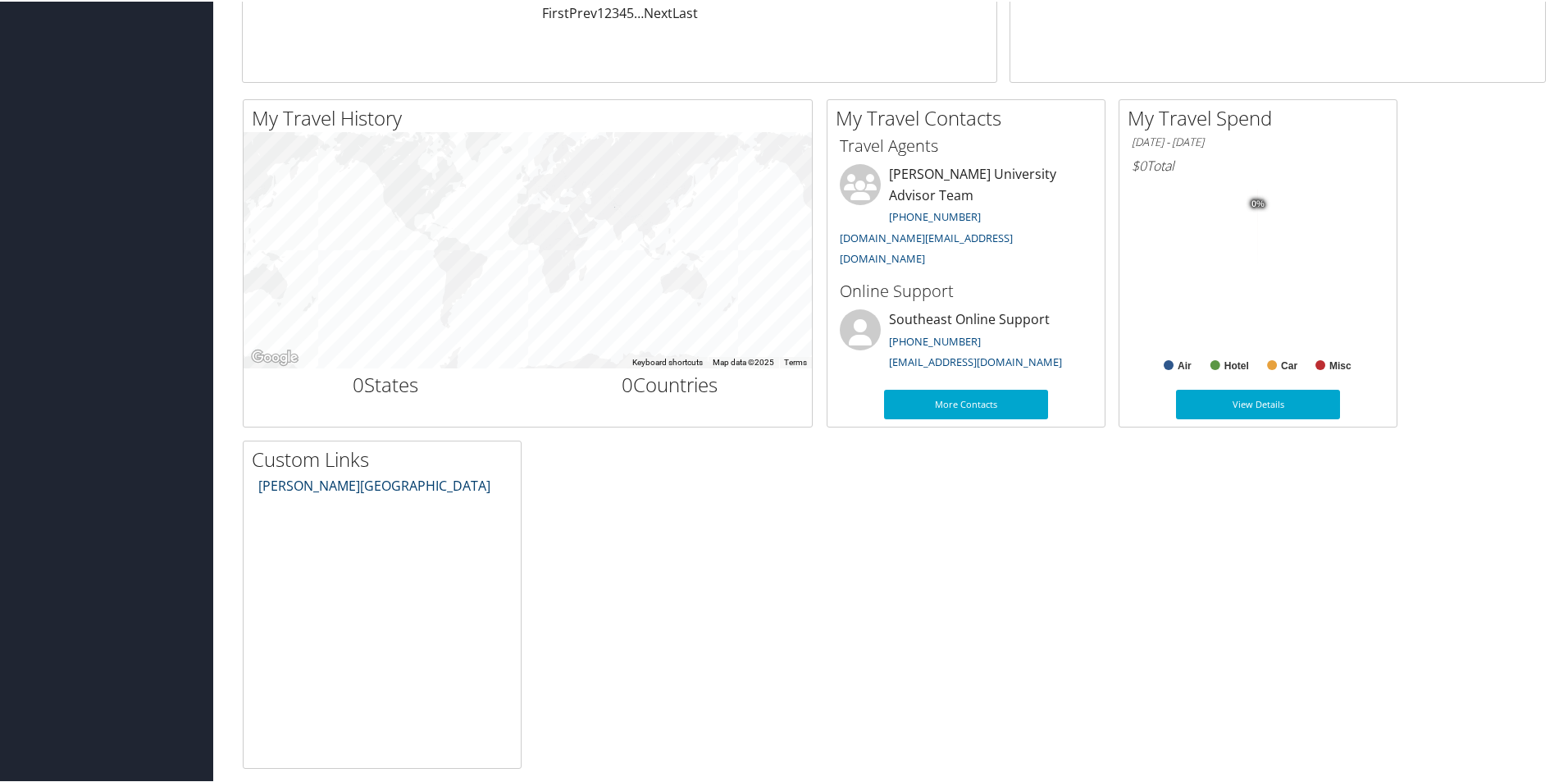
click at [387, 485] on link "Troy University Travel Center" at bounding box center [374, 484] width 232 height 18
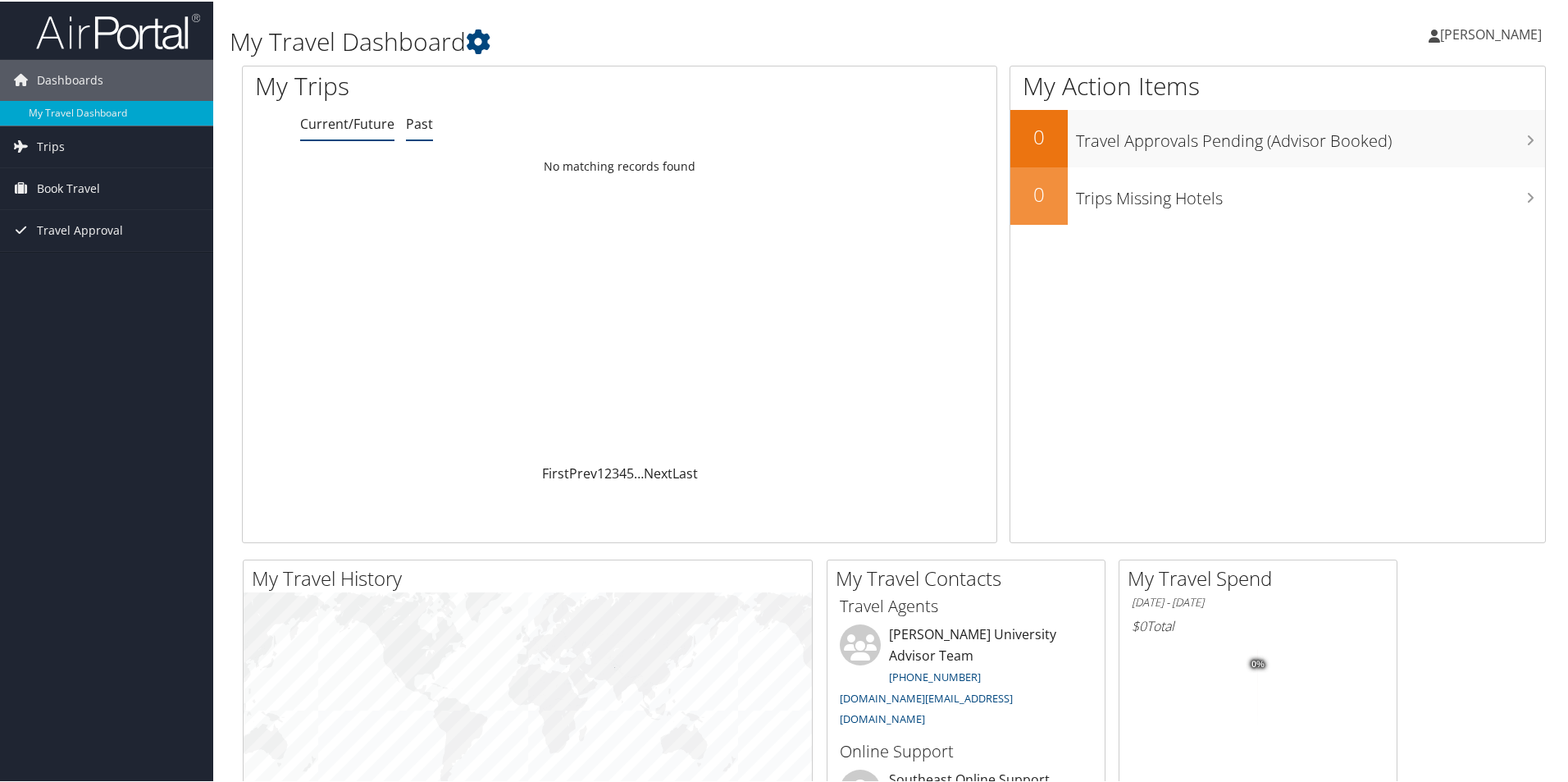
click at [429, 125] on ul "Current/Future Past" at bounding box center [648, 123] width 696 height 30
click at [422, 123] on link "Past" at bounding box center [419, 123] width 27 height 18
click at [373, 124] on link "Current/Future" at bounding box center [347, 123] width 95 height 18
click at [58, 221] on span "Travel Approval" at bounding box center [80, 229] width 86 height 41
click at [1490, 41] on span "[PERSON_NAME]" at bounding box center [1491, 33] width 102 height 18
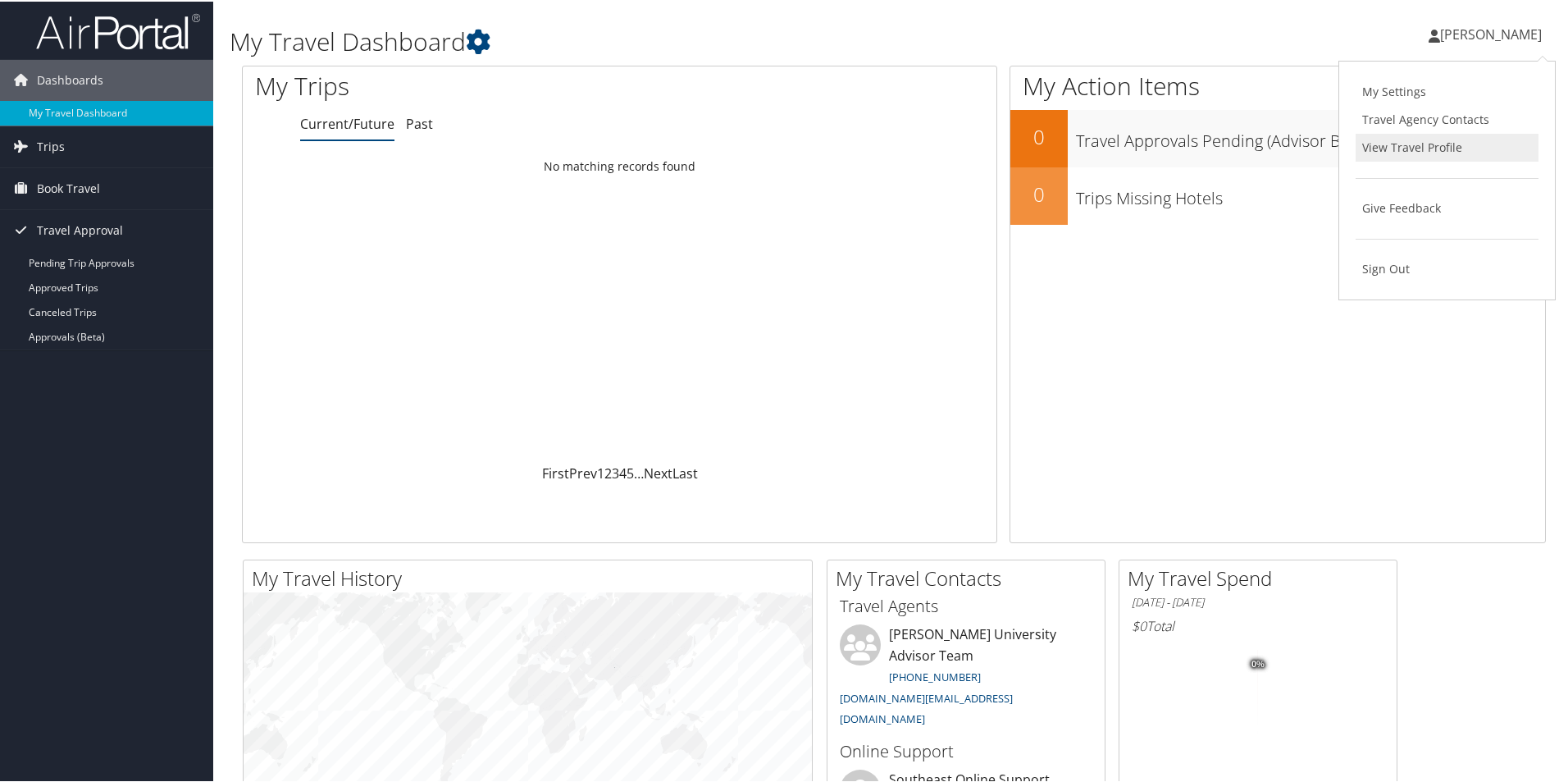
click at [1403, 146] on link "View Travel Profile" at bounding box center [1447, 146] width 183 height 28
